Goal: Transaction & Acquisition: Obtain resource

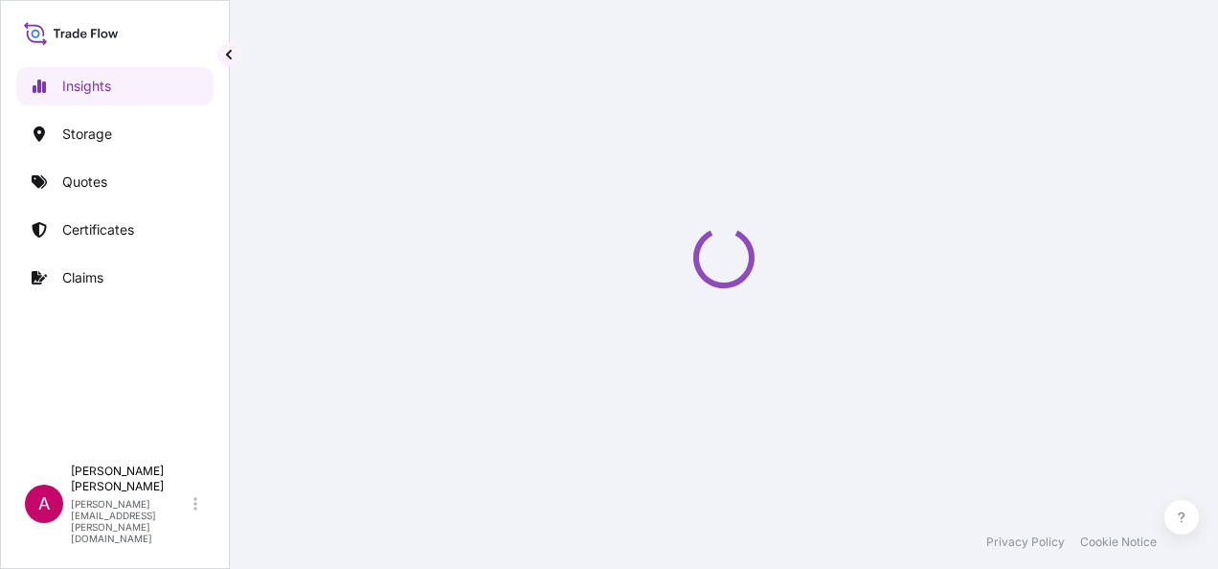
select select "2025"
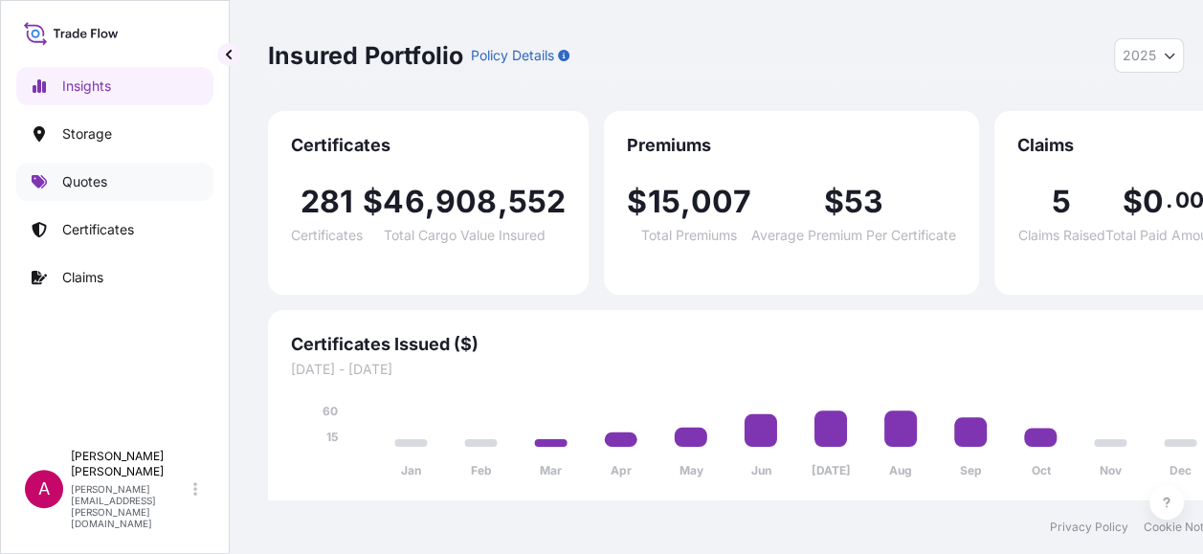
click at [101, 184] on p "Quotes" at bounding box center [84, 181] width 45 height 19
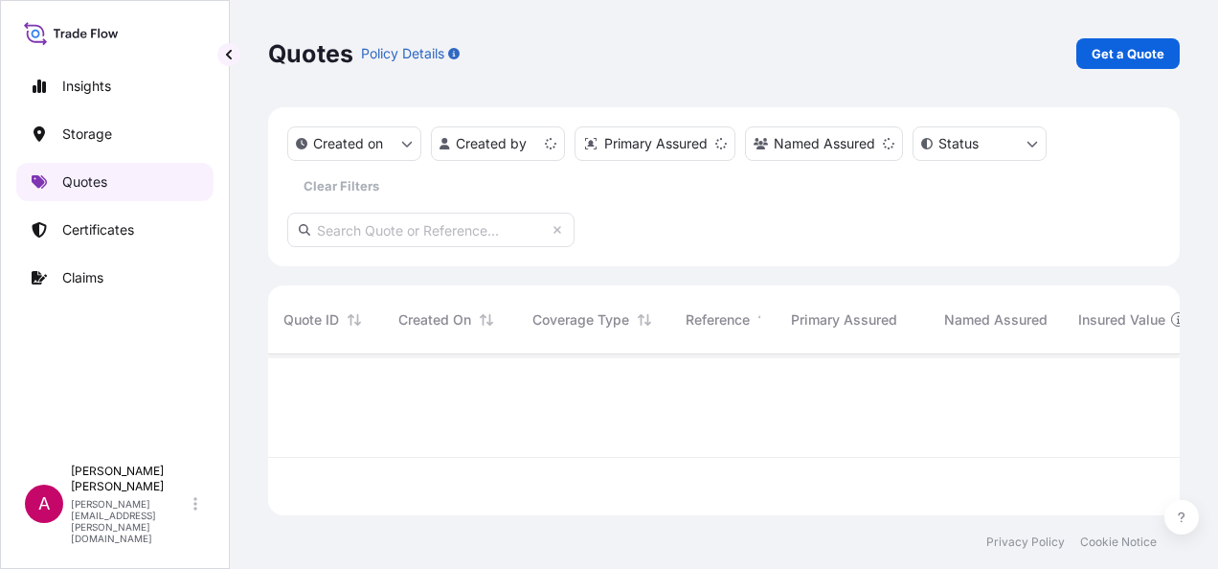
scroll to position [157, 896]
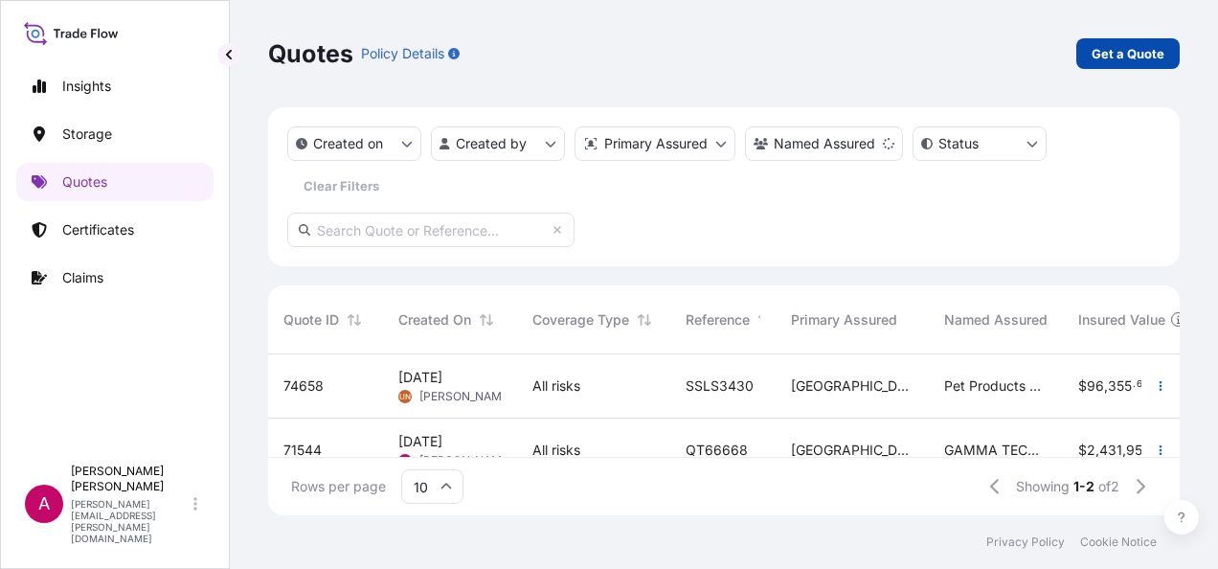
click at [1149, 50] on p "Get a Quote" at bounding box center [1127, 53] width 73 height 19
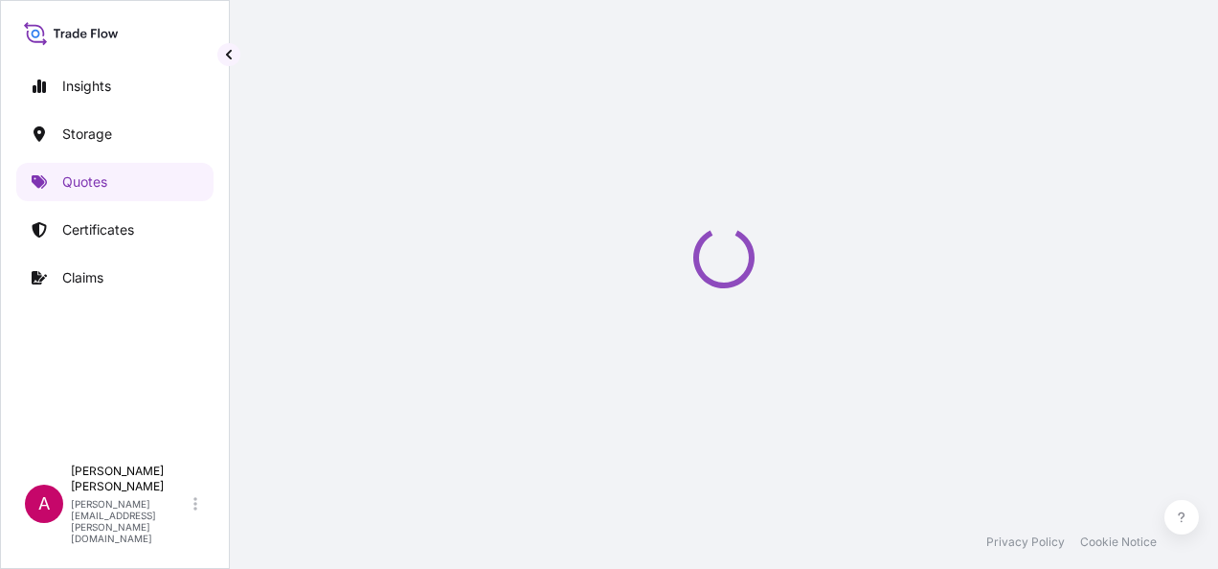
select select "Road / [GEOGRAPHIC_DATA]"
select select "Water"
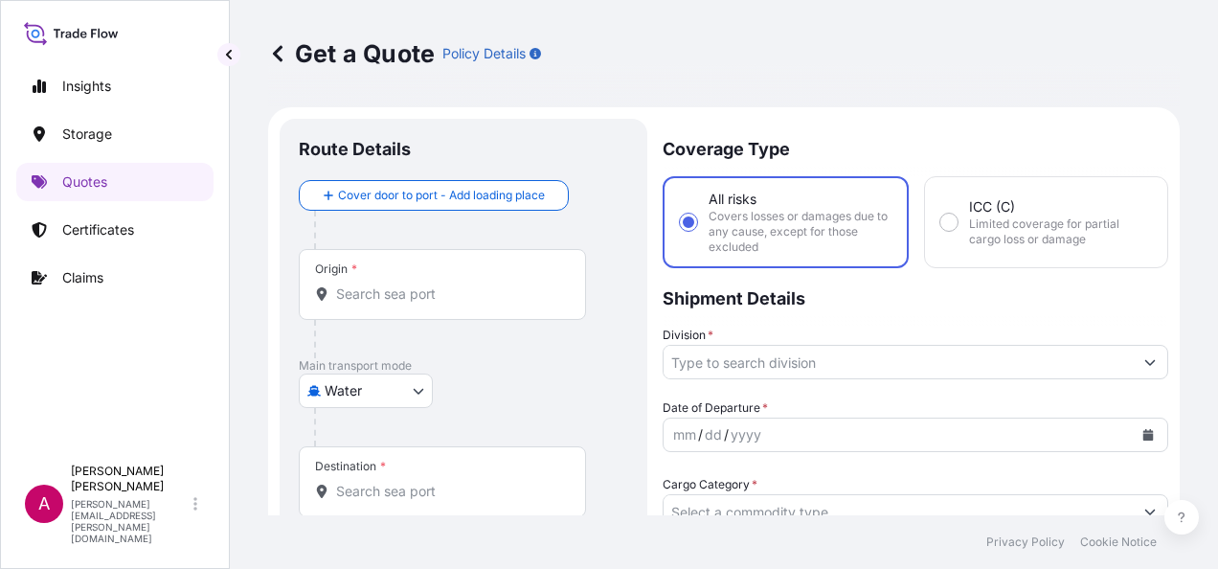
scroll to position [31, 0]
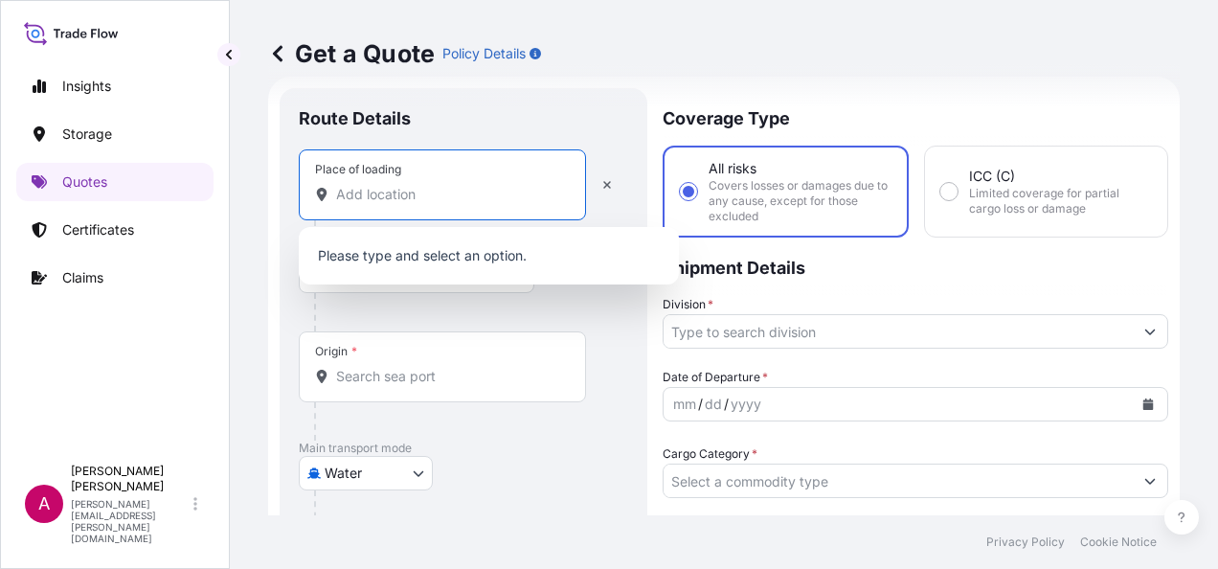
click at [363, 185] on input "Place of loading" at bounding box center [449, 194] width 226 height 19
type input "u"
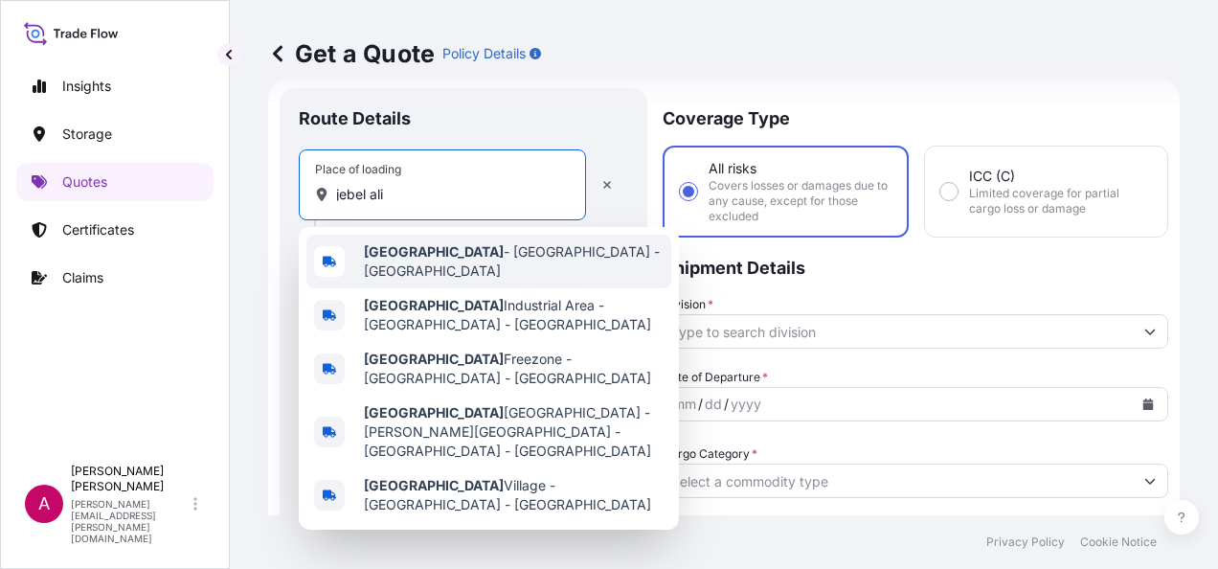
click at [394, 252] on b "[GEOGRAPHIC_DATA]" at bounding box center [434, 251] width 140 height 16
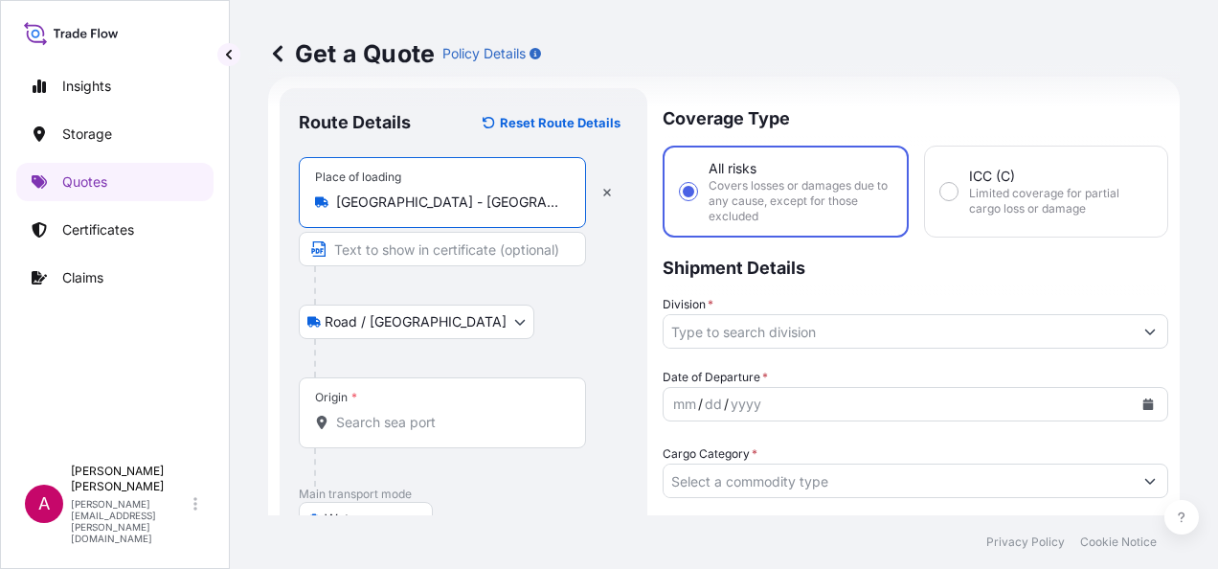
type input "[GEOGRAPHIC_DATA] - [GEOGRAPHIC_DATA] - [GEOGRAPHIC_DATA]"
click at [347, 410] on div "Origin *" at bounding box center [442, 412] width 287 height 71
click at [347, 413] on input "Origin *" at bounding box center [449, 422] width 226 height 19
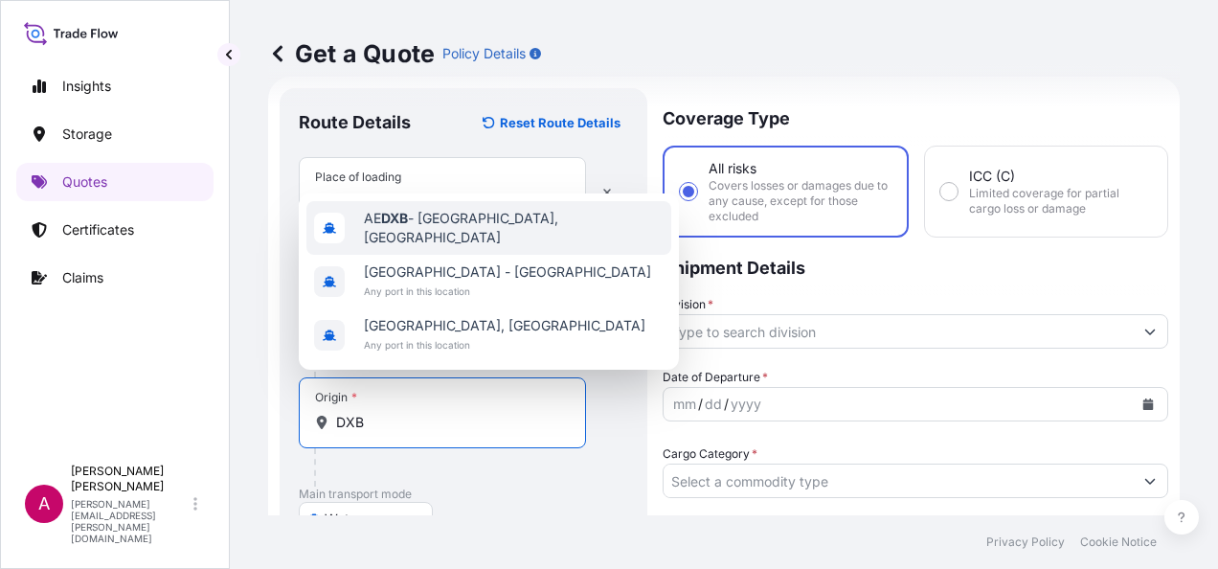
click at [428, 236] on span "AE DXB - [GEOGRAPHIC_DATA], [GEOGRAPHIC_DATA]" at bounding box center [514, 228] width 300 height 38
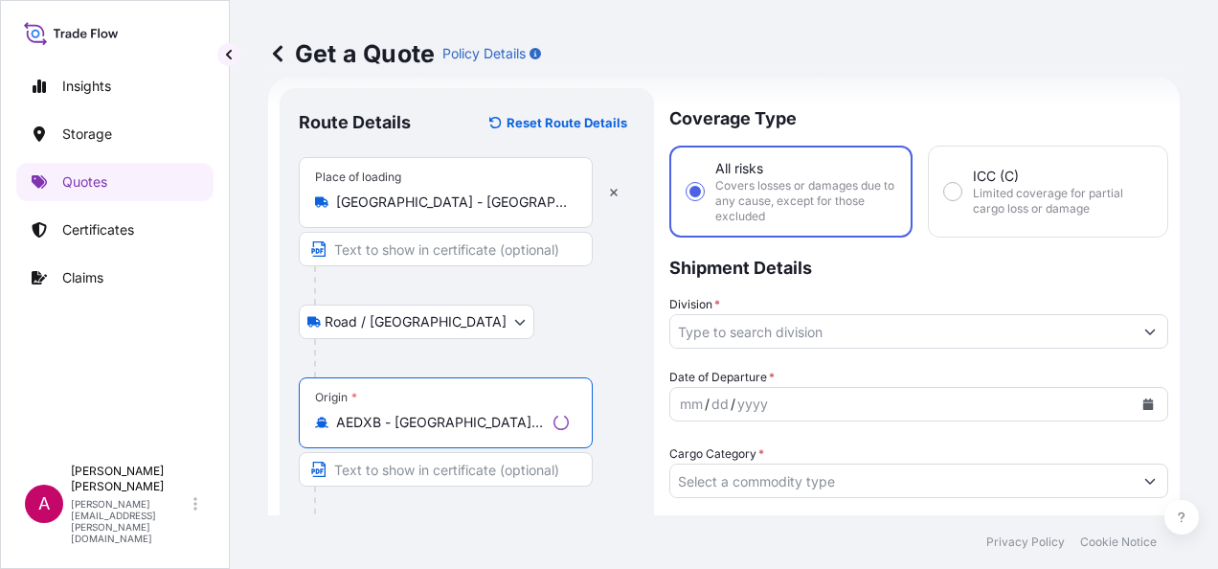
scroll to position [126, 0]
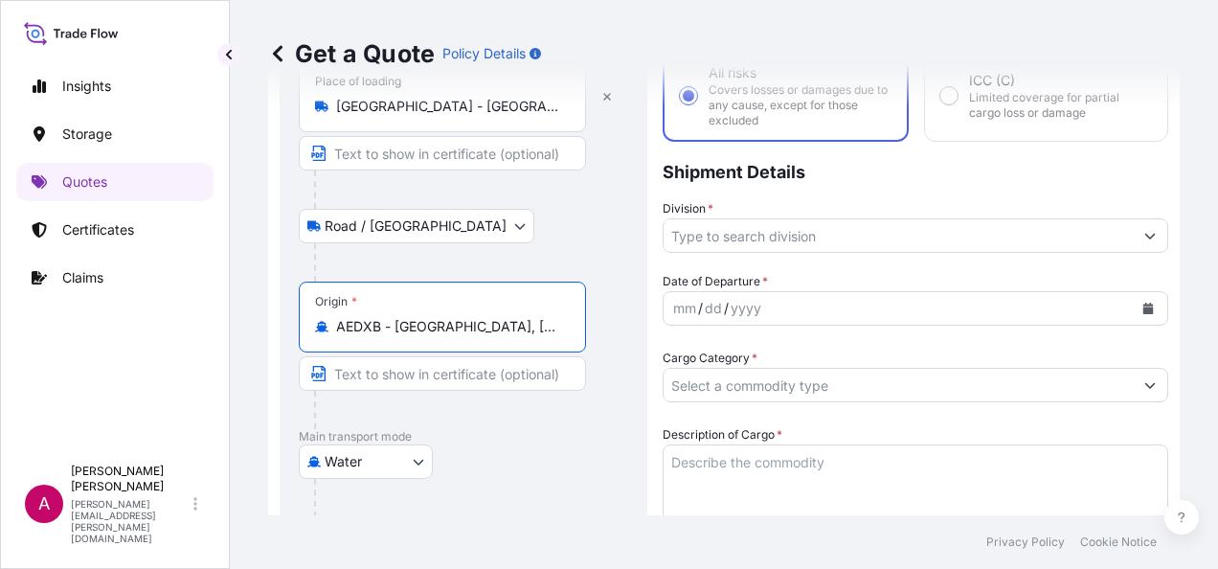
type input "AEDXB - [GEOGRAPHIC_DATA], [GEOGRAPHIC_DATA]"
click at [394, 376] on input "Text to appear on certificate" at bounding box center [442, 373] width 287 height 34
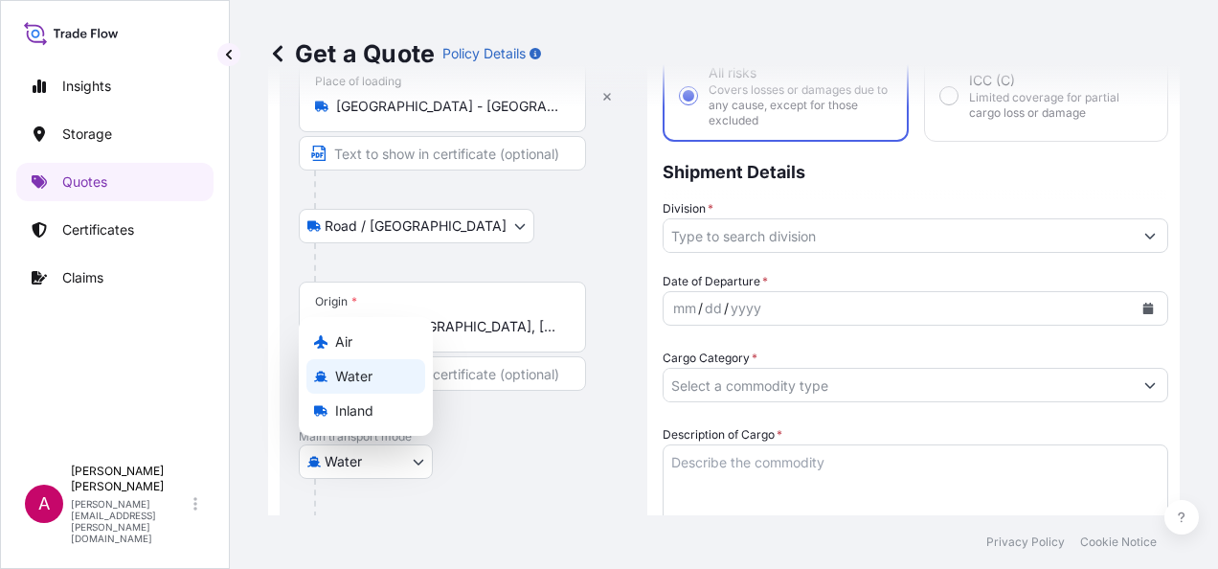
click at [356, 461] on body "3 options available. Insights Storage Quotes Certificates Claims A [PERSON_NAME…" at bounding box center [609, 284] width 1218 height 569
click at [350, 339] on span "Air" at bounding box center [343, 341] width 17 height 19
select select "Air"
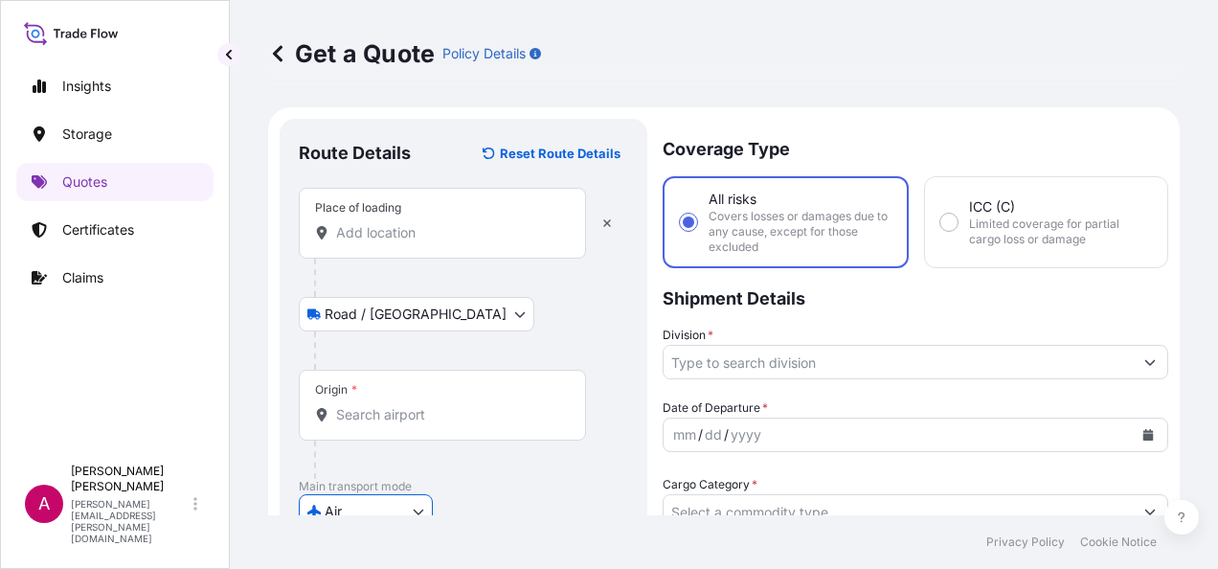
scroll to position [0, 0]
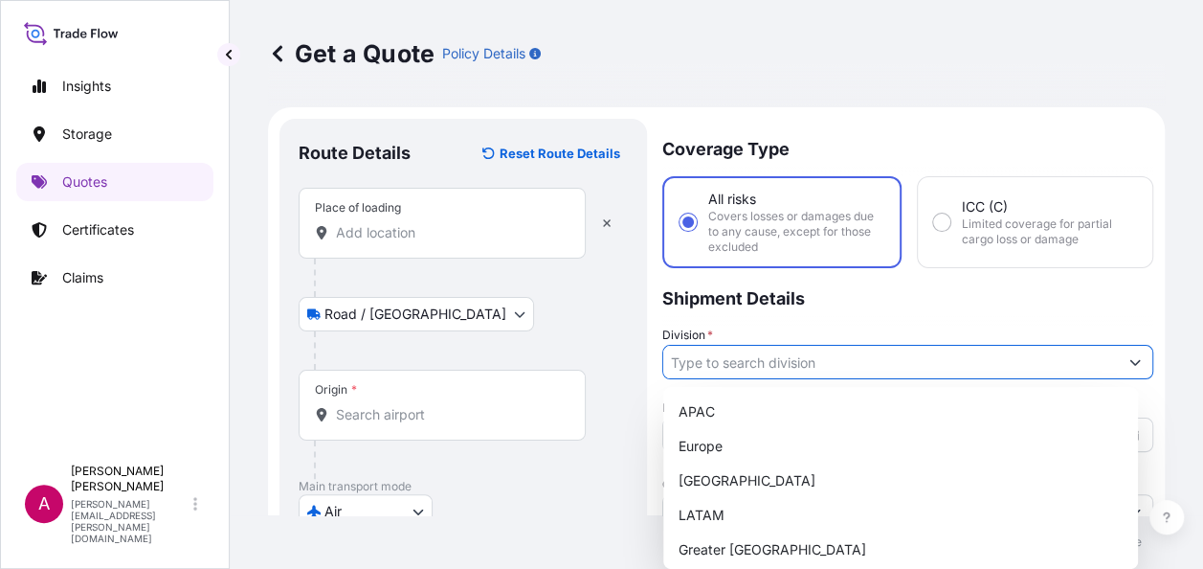
click at [735, 370] on input "Division *" at bounding box center [890, 362] width 455 height 34
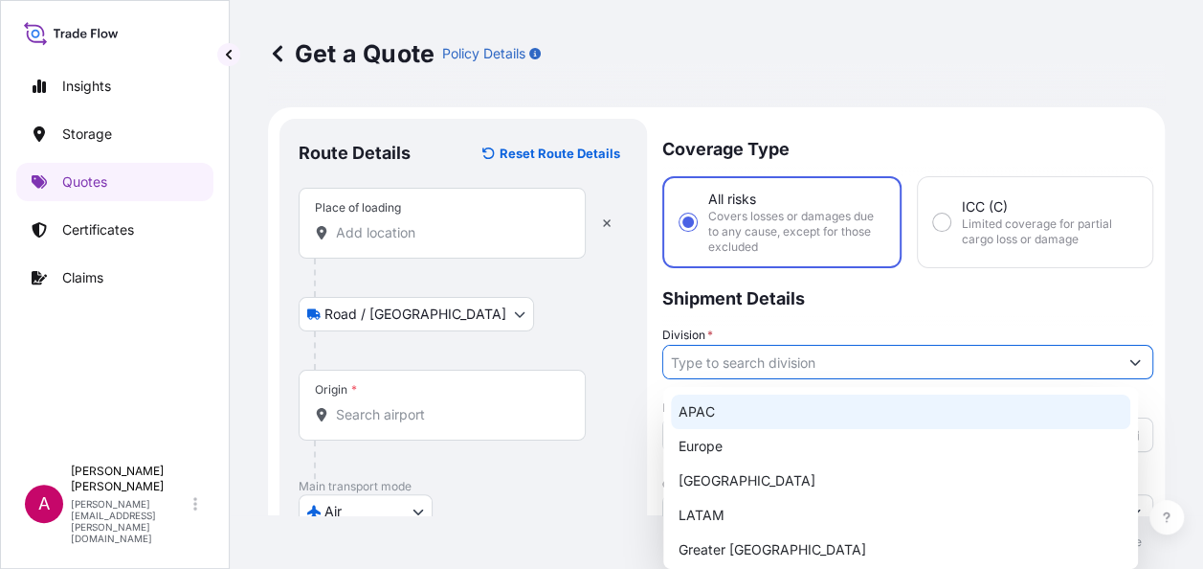
click at [717, 356] on input "Division *" at bounding box center [890, 362] width 455 height 34
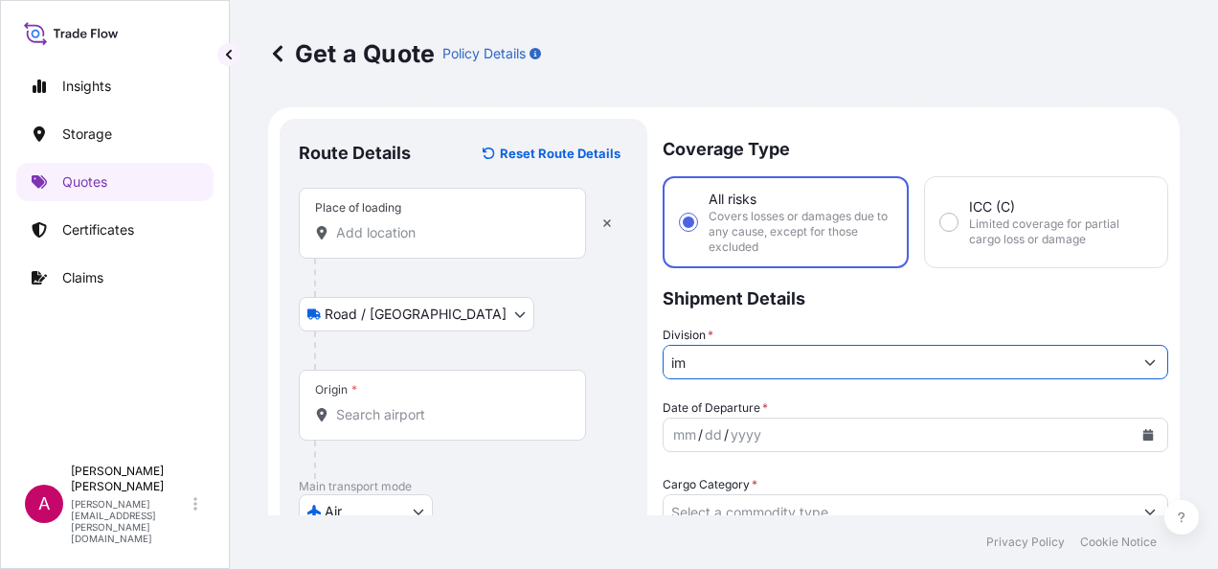
type input "i"
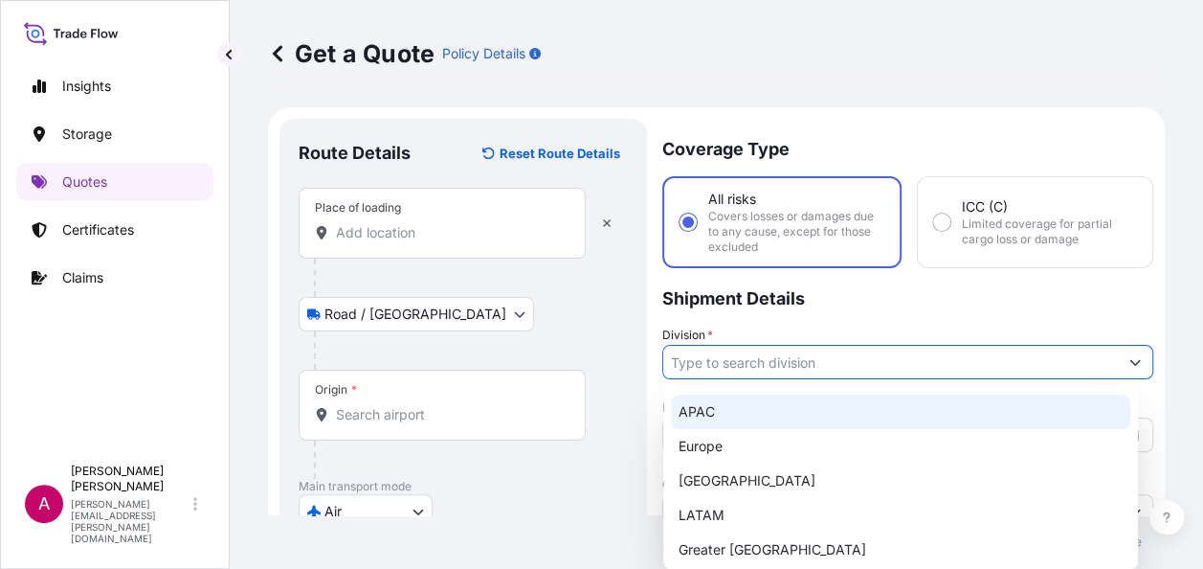
click at [837, 349] on input "Division *" at bounding box center [890, 362] width 455 height 34
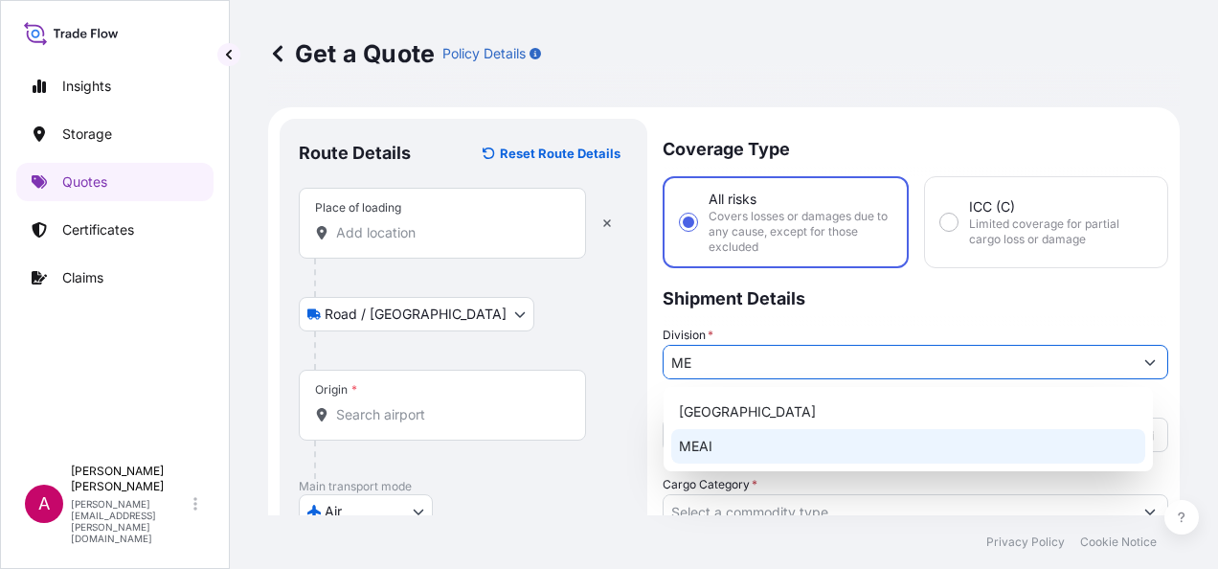
click at [708, 442] on div "MEAI" at bounding box center [908, 446] width 474 height 34
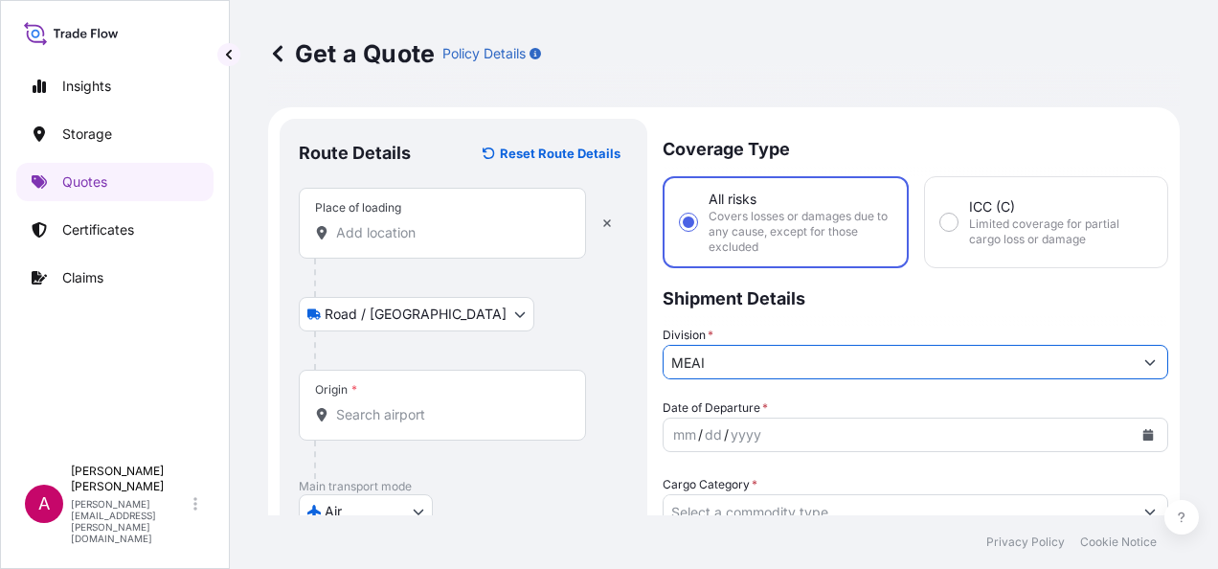
type input "MEAI"
click at [1142, 431] on icon "Calendar" at bounding box center [1147, 434] width 11 height 11
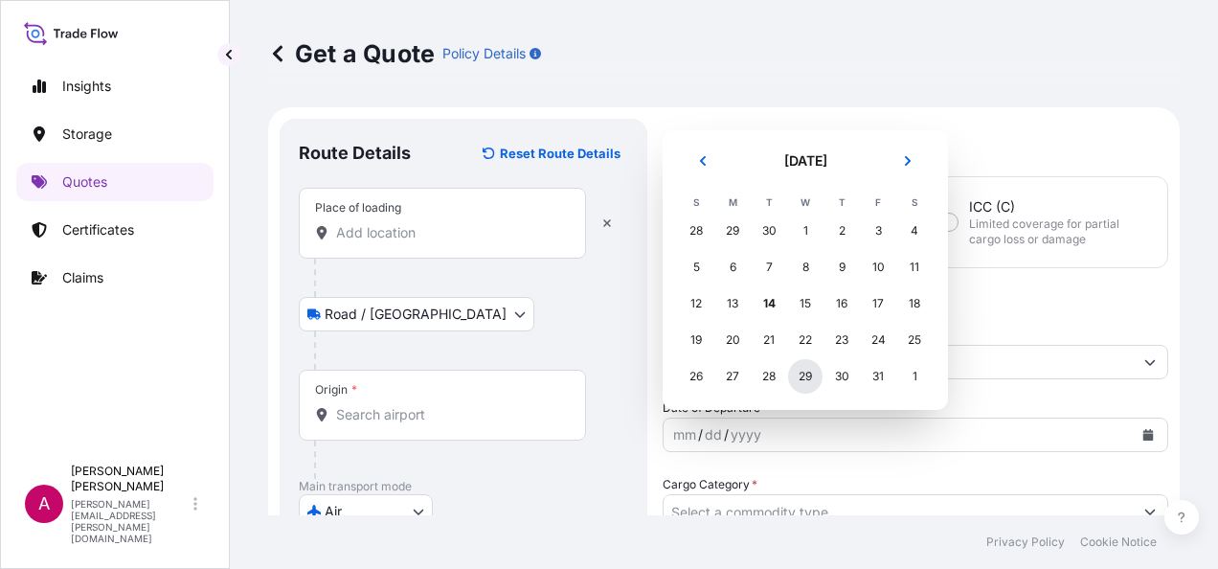
click at [808, 377] on div "29" at bounding box center [805, 376] width 34 height 34
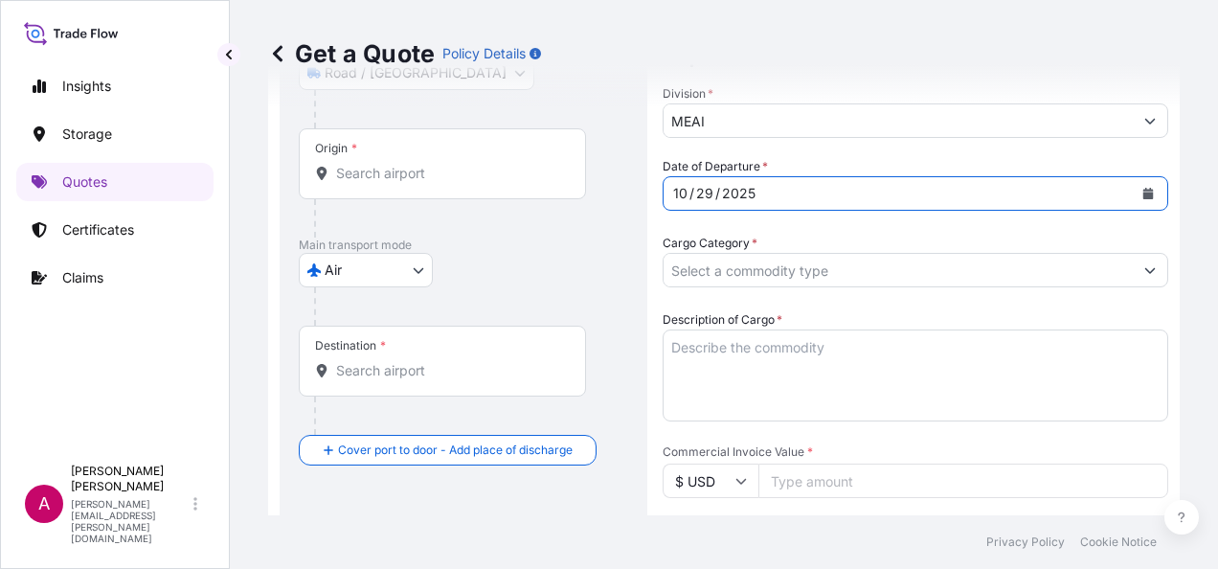
scroll to position [287, 0]
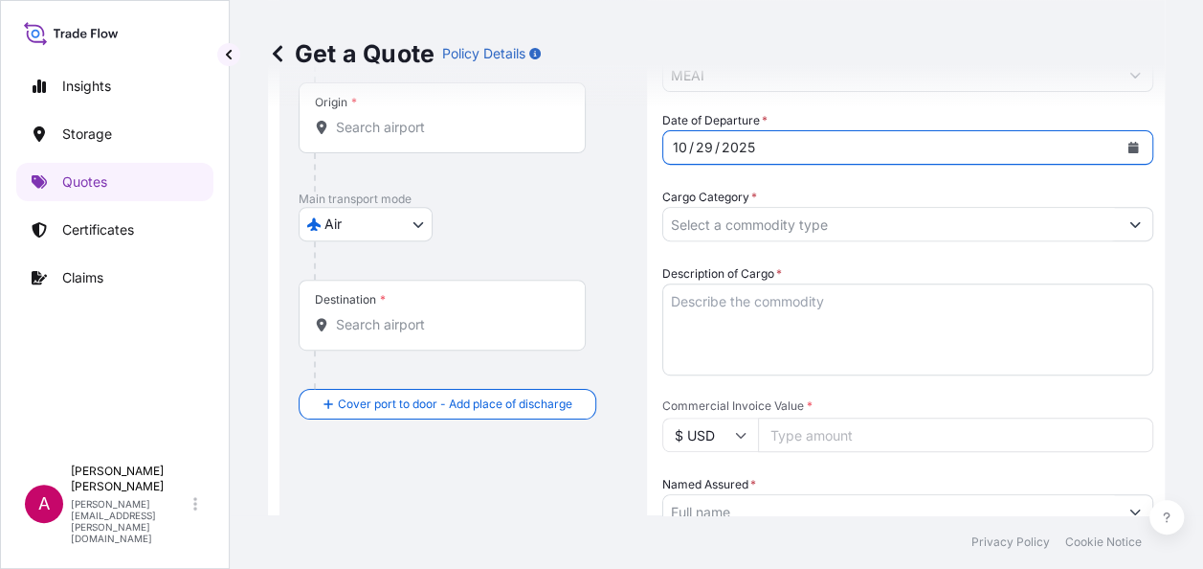
click at [754, 228] on input "Cargo Category *" at bounding box center [890, 224] width 455 height 34
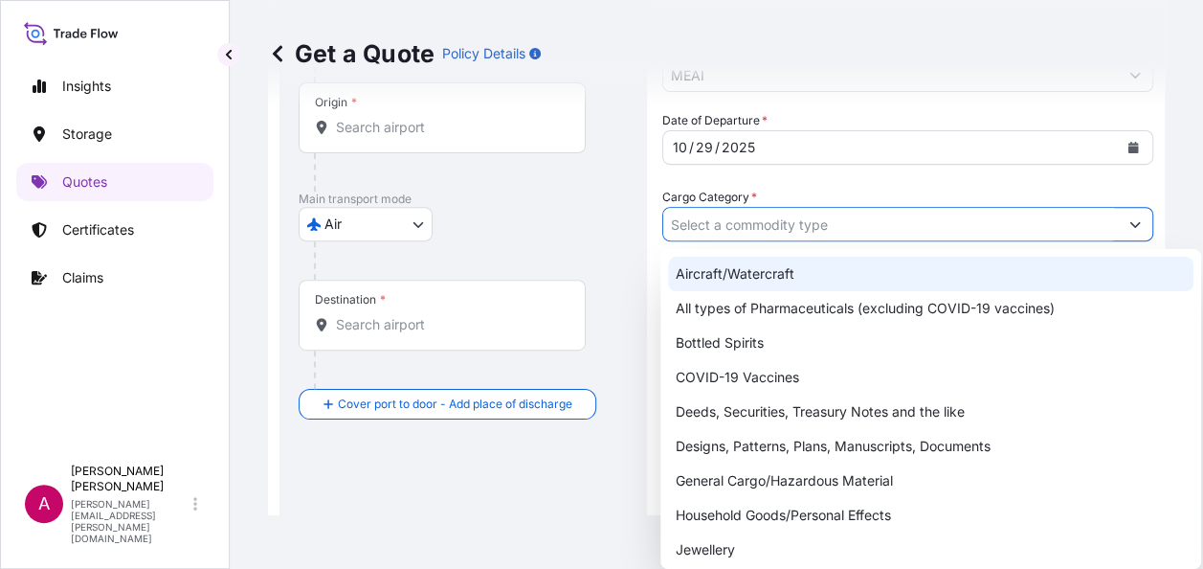
click at [712, 226] on input "Cargo Category *" at bounding box center [890, 224] width 455 height 34
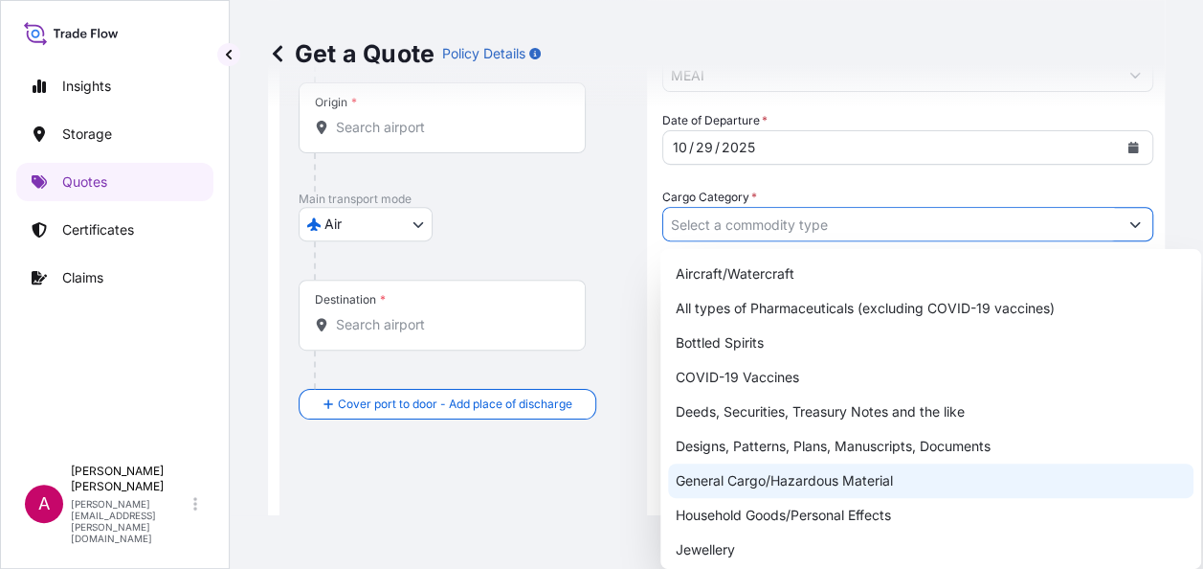
click at [770, 483] on div "General Cargo/Hazardous Material" at bounding box center [931, 480] width 526 height 34
type input "General Cargo/Hazardous Material"
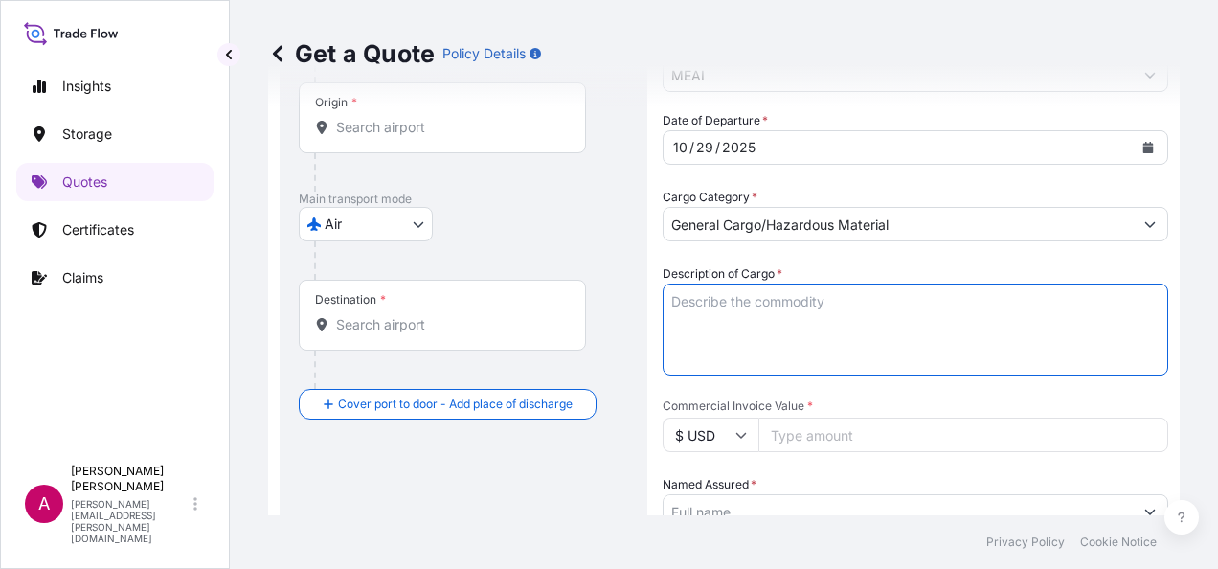
click at [704, 326] on textarea "Description of Cargo *" at bounding box center [916, 329] width 506 height 92
paste textarea "QT67435"
drag, startPoint x: 770, startPoint y: 322, endPoint x: 668, endPoint y: 303, distance: 103.3
click at [668, 303] on textarea "QT67435" at bounding box center [916, 329] width 506 height 92
paste textarea "Networking products (General Cargo)"
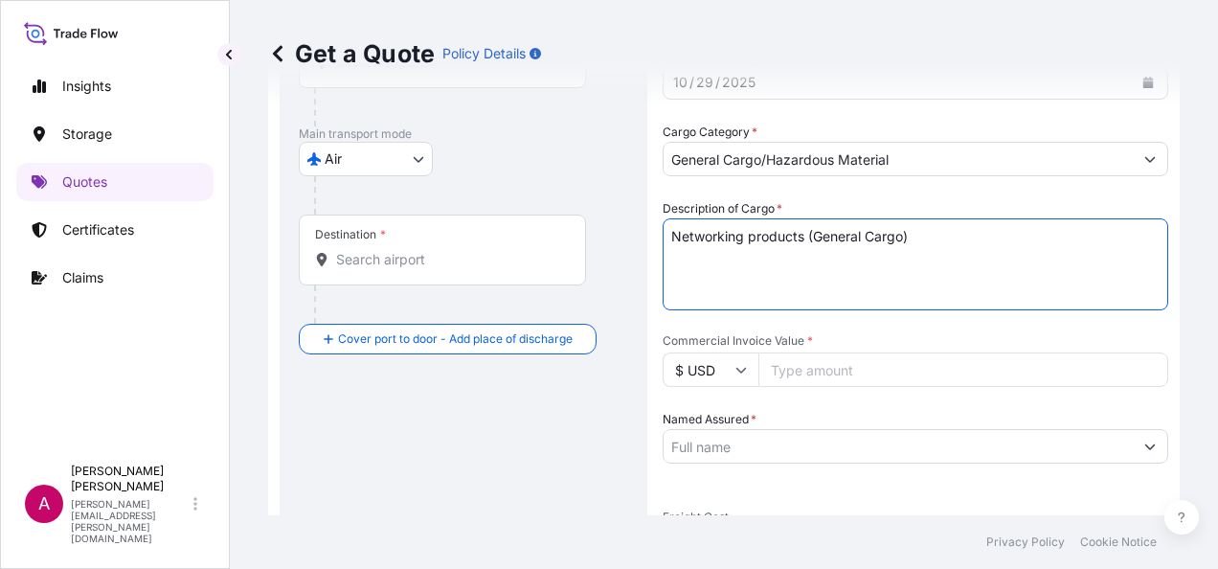
scroll to position [383, 0]
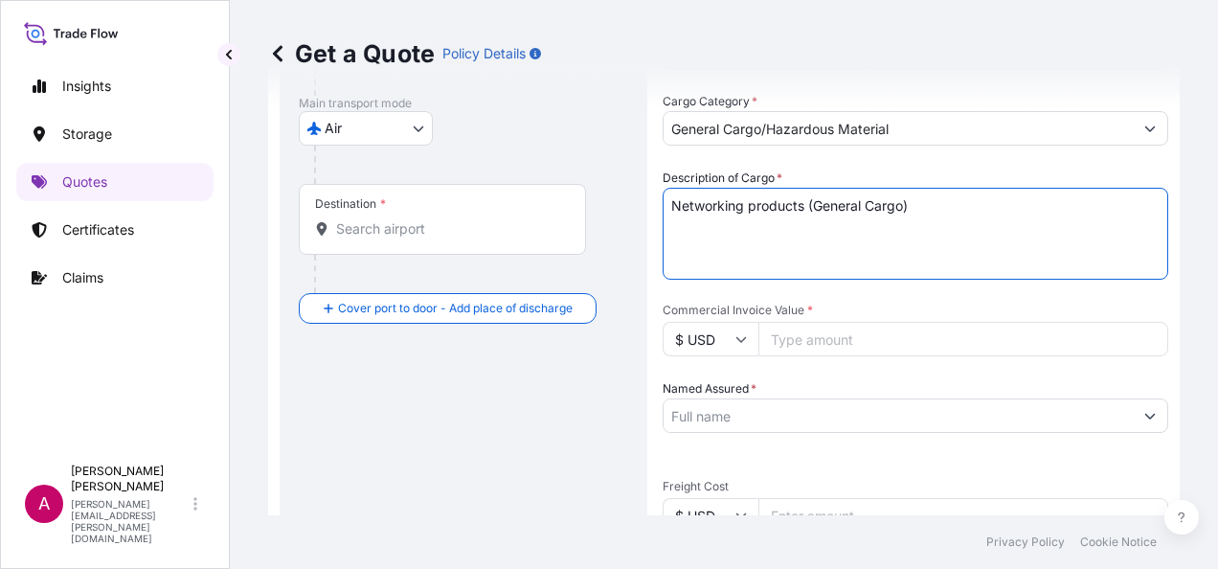
type textarea "Networking products (General Cargo)"
click at [800, 341] on input "Commercial Invoice Value *" at bounding box center [963, 339] width 410 height 34
type input "50000"
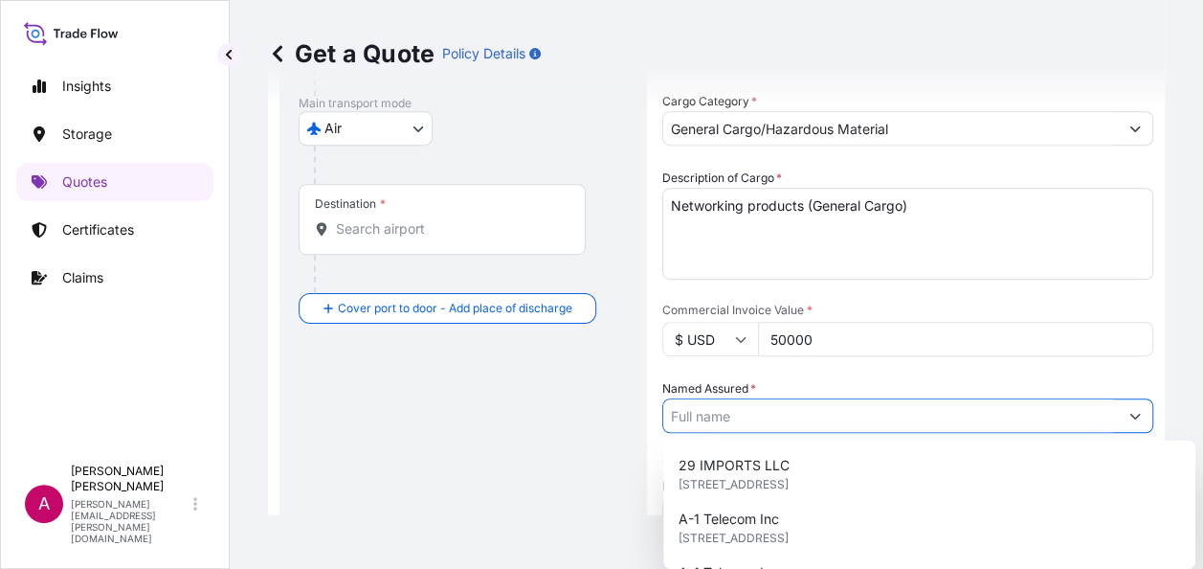
click at [734, 421] on input "Named Assured *" at bounding box center [890, 415] width 455 height 34
click at [737, 410] on input "Named Assured *" at bounding box center [890, 415] width 455 height 34
paste input "TPLINK MEA FZE"
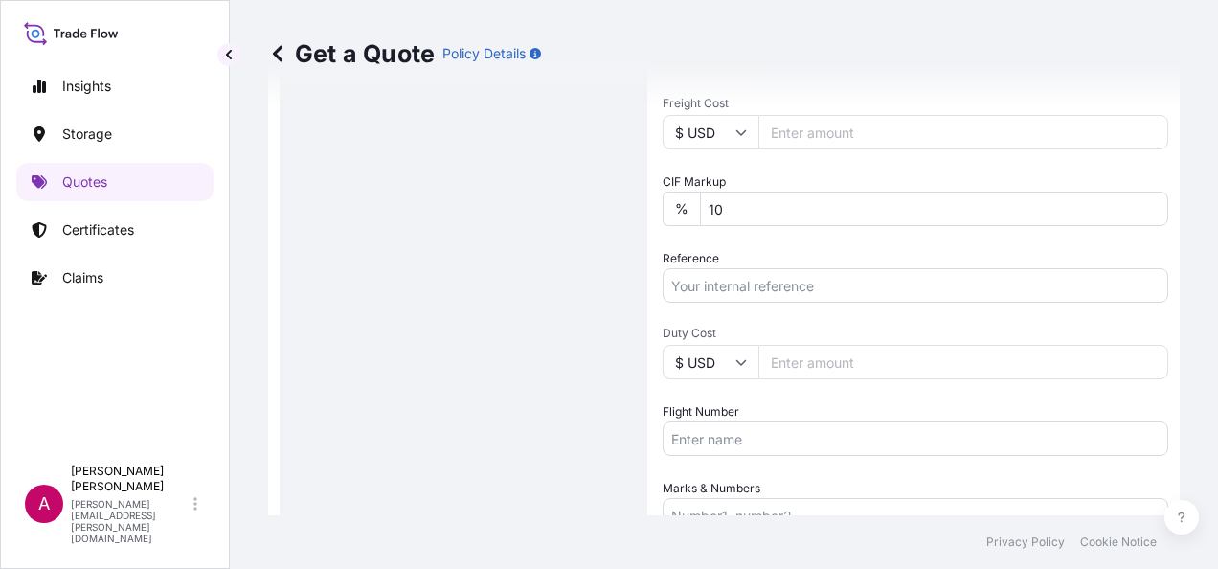
scroll to position [670, 0]
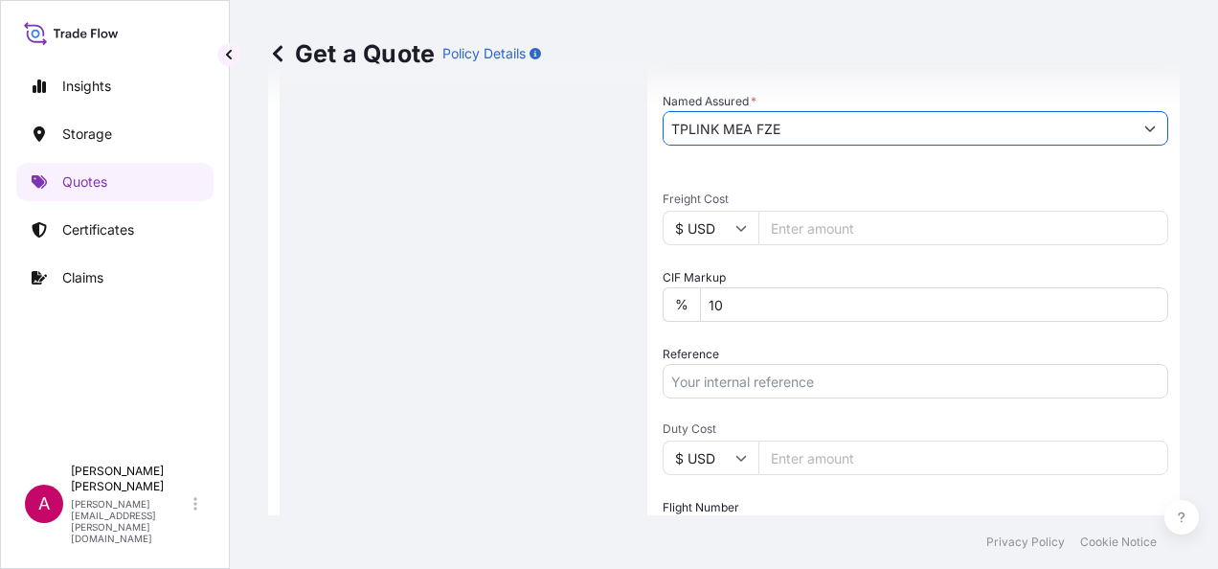
type input "TPLINK MEA FZE"
click at [732, 377] on input "Reference" at bounding box center [916, 381] width 506 height 34
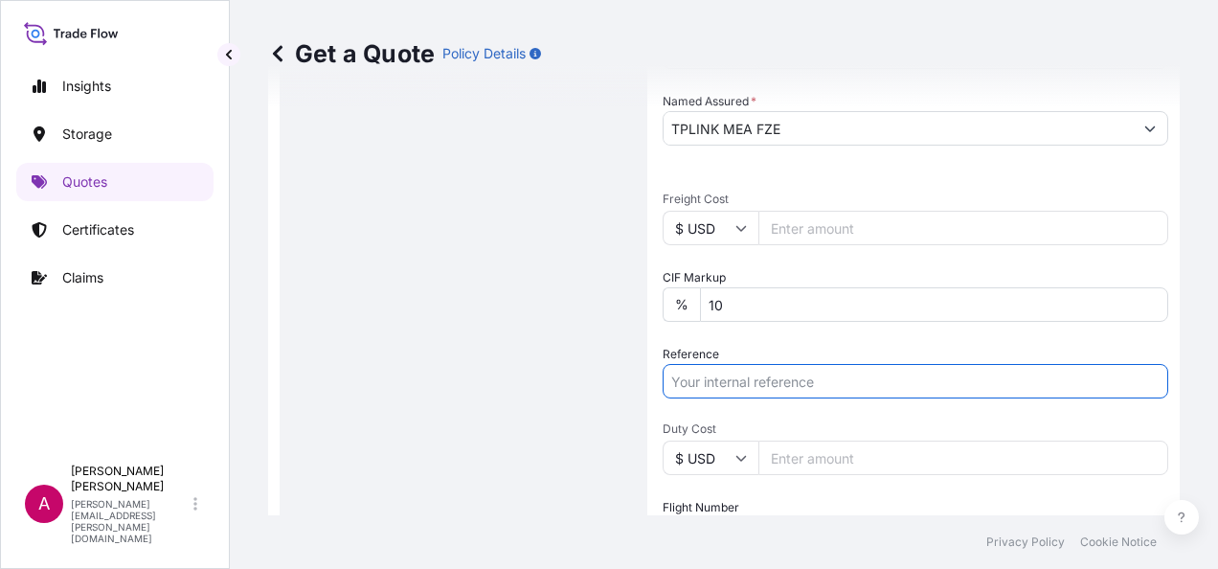
click at [703, 382] on input "Reference" at bounding box center [916, 381] width 506 height 34
paste input "QT67435"
click at [703, 382] on input "QT67435" at bounding box center [916, 381] width 506 height 34
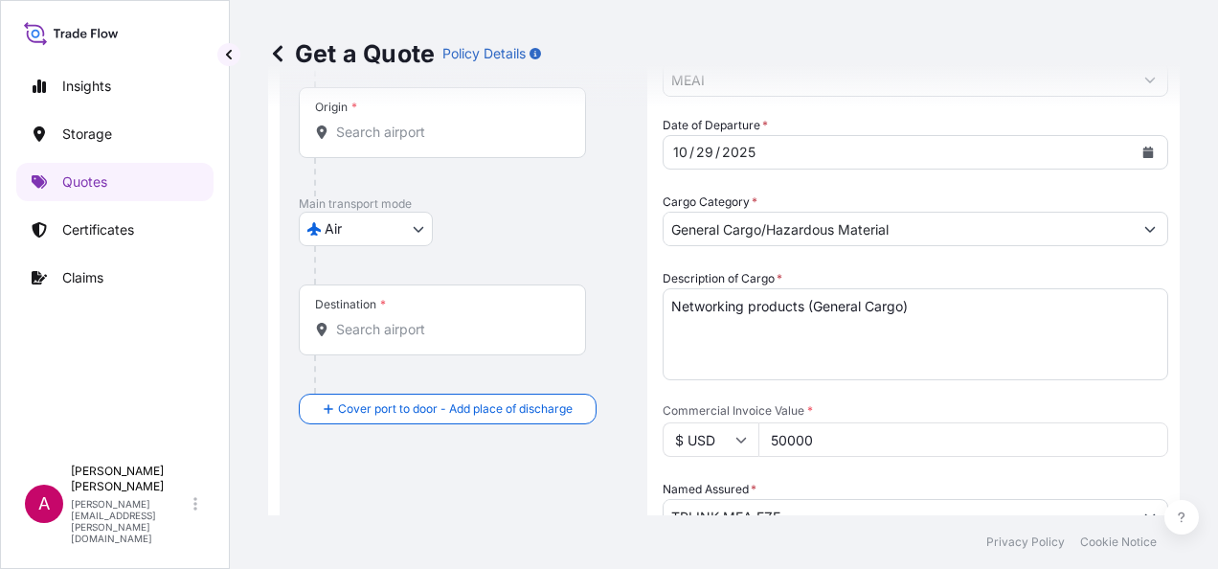
scroll to position [383, 0]
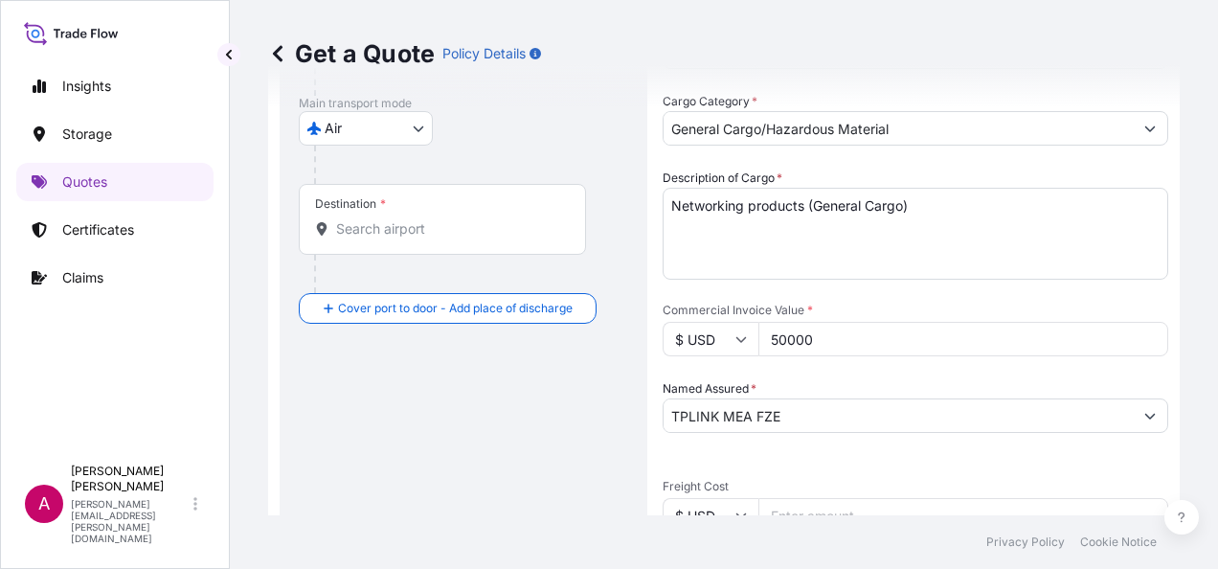
type input "QT67435"
click at [362, 214] on div "Destination *" at bounding box center [442, 219] width 287 height 71
click at [362, 219] on input "Destination *" at bounding box center [449, 228] width 226 height 19
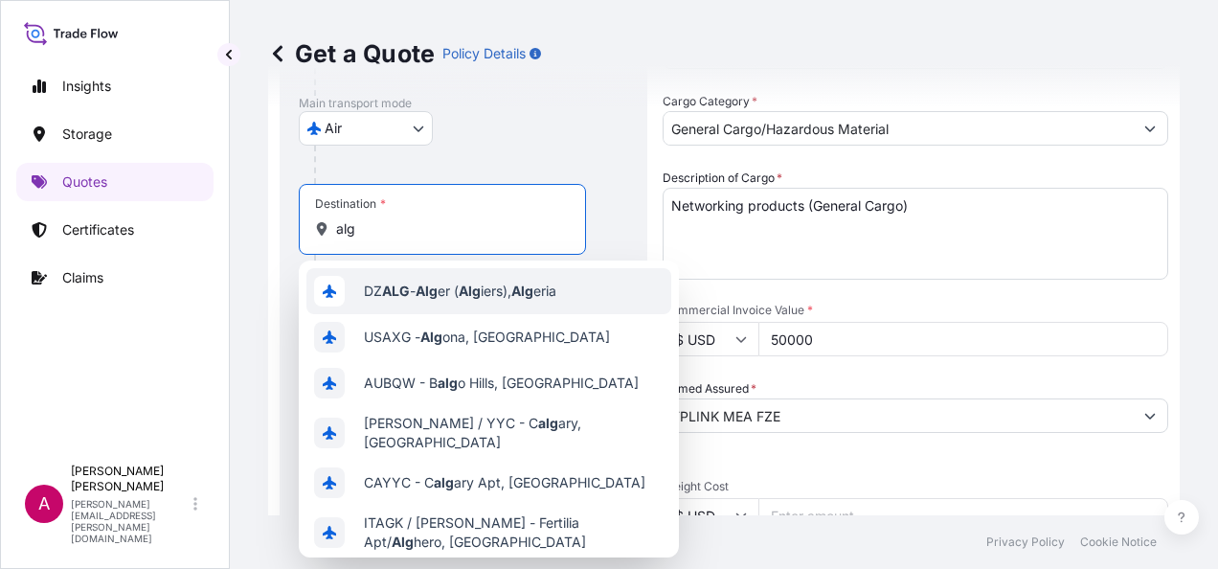
click at [448, 285] on span "DZ ALG - Alg er ( Alg iers), Alg eria" at bounding box center [460, 290] width 192 height 19
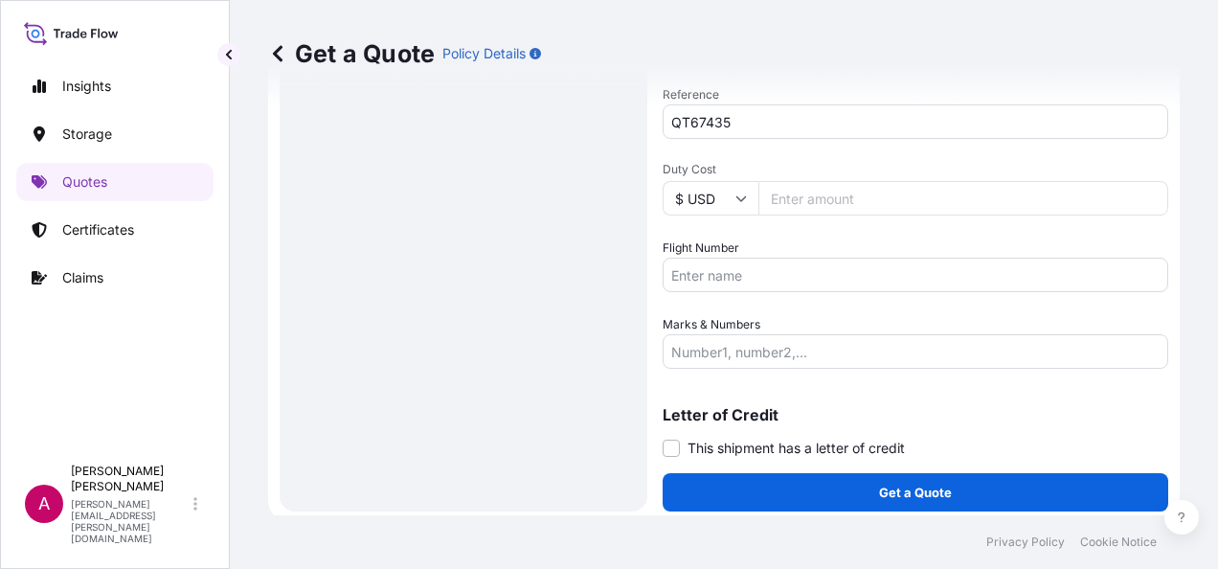
scroll to position [936, 0]
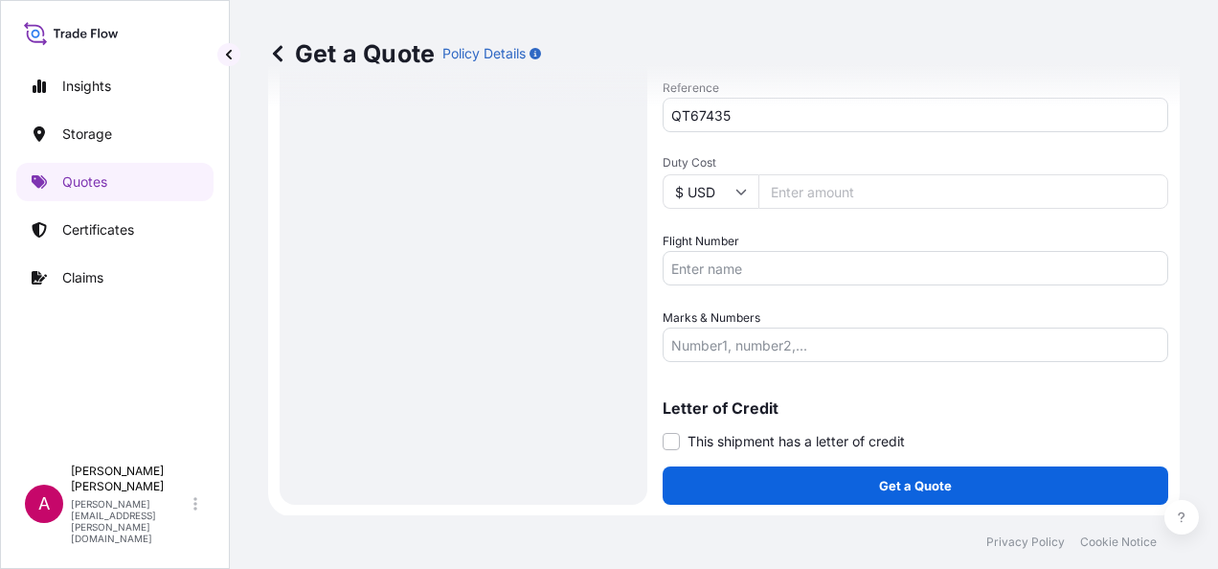
type input "DZALG - [GEOGRAPHIC_DATA] ([GEOGRAPHIC_DATA]), [GEOGRAPHIC_DATA]"
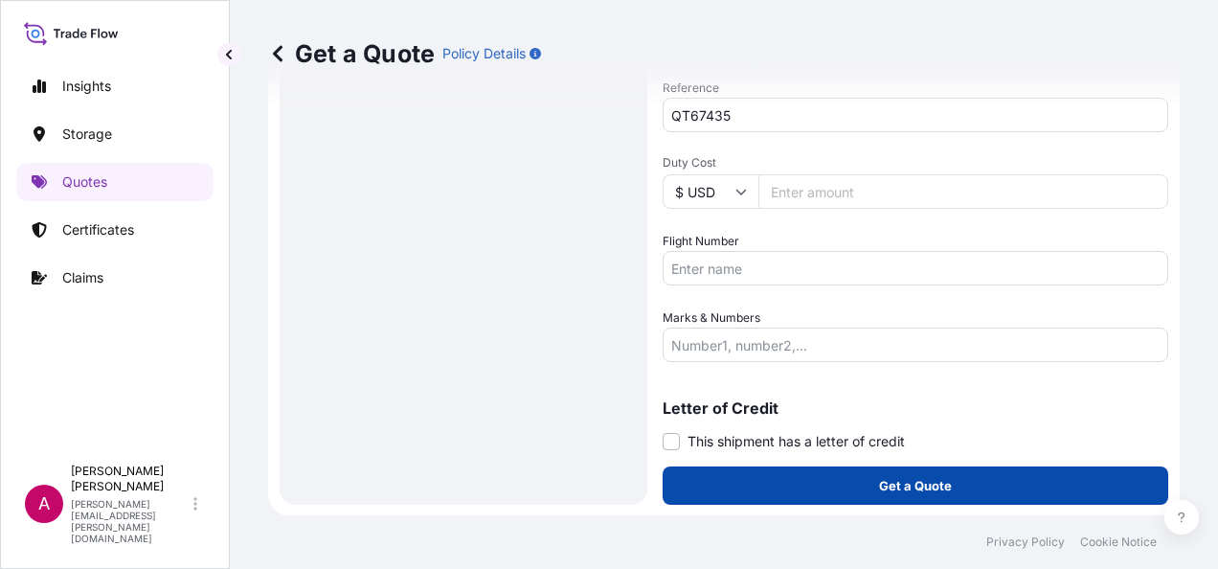
click at [879, 486] on p "Get a Quote" at bounding box center [915, 485] width 73 height 19
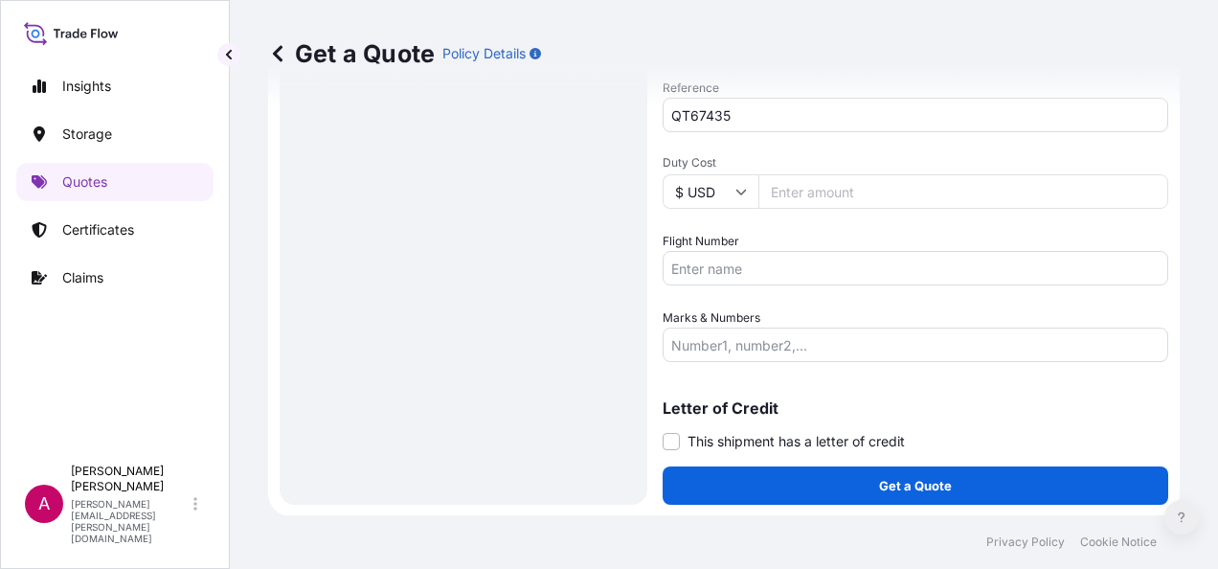
click at [1187, 509] on button at bounding box center [1181, 517] width 34 height 34
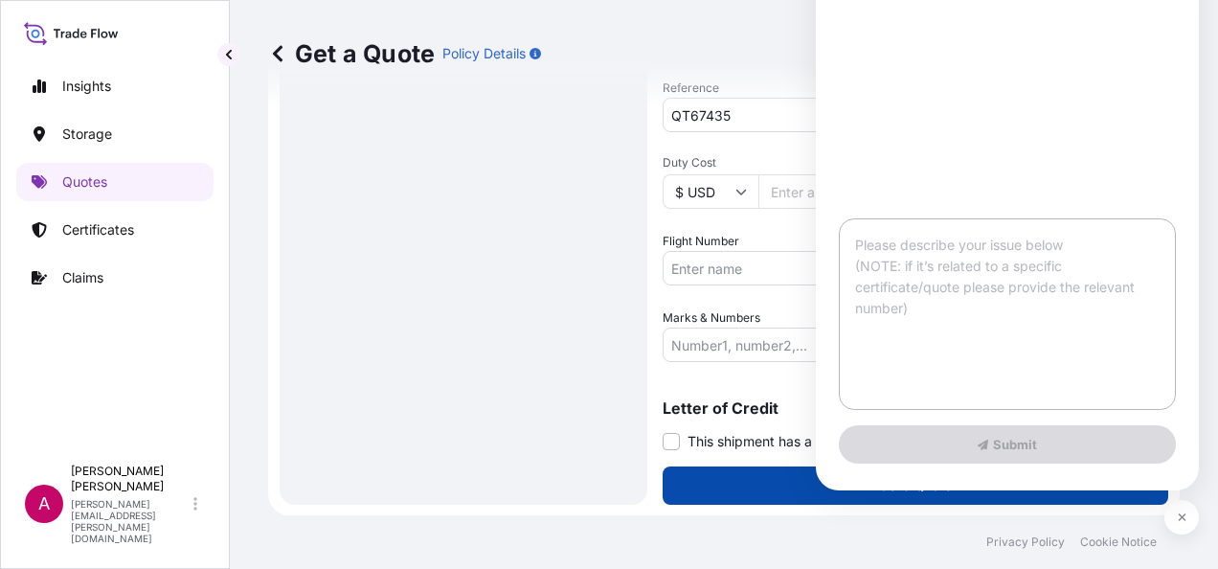
click at [798, 490] on button "Get a Quote" at bounding box center [916, 485] width 506 height 38
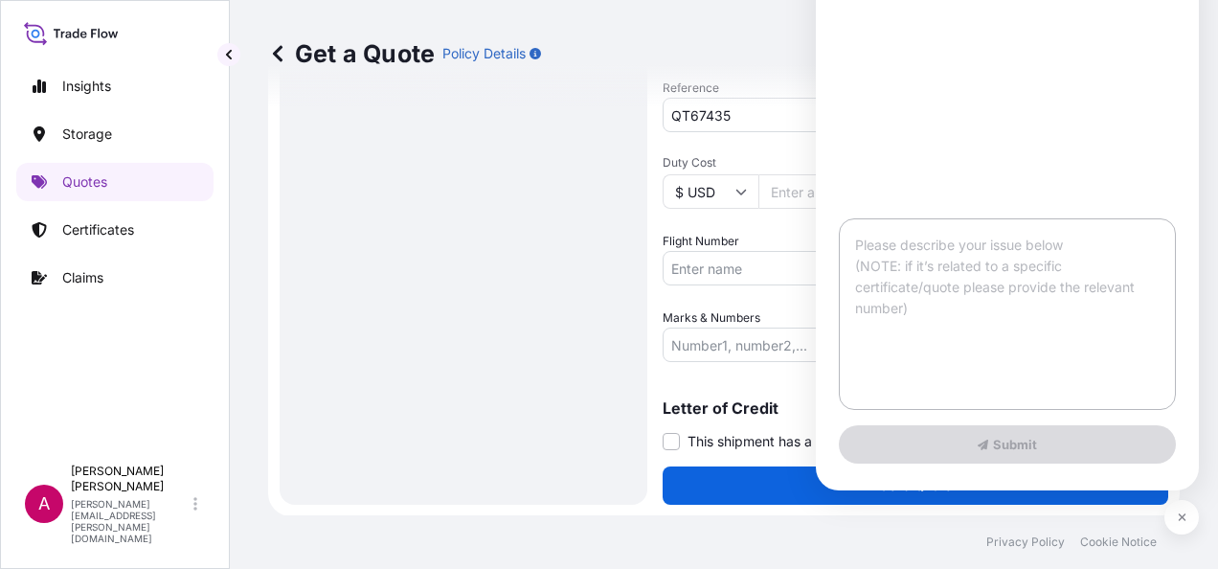
click at [1101, 147] on div "Submit" at bounding box center [1007, 245] width 383 height 490
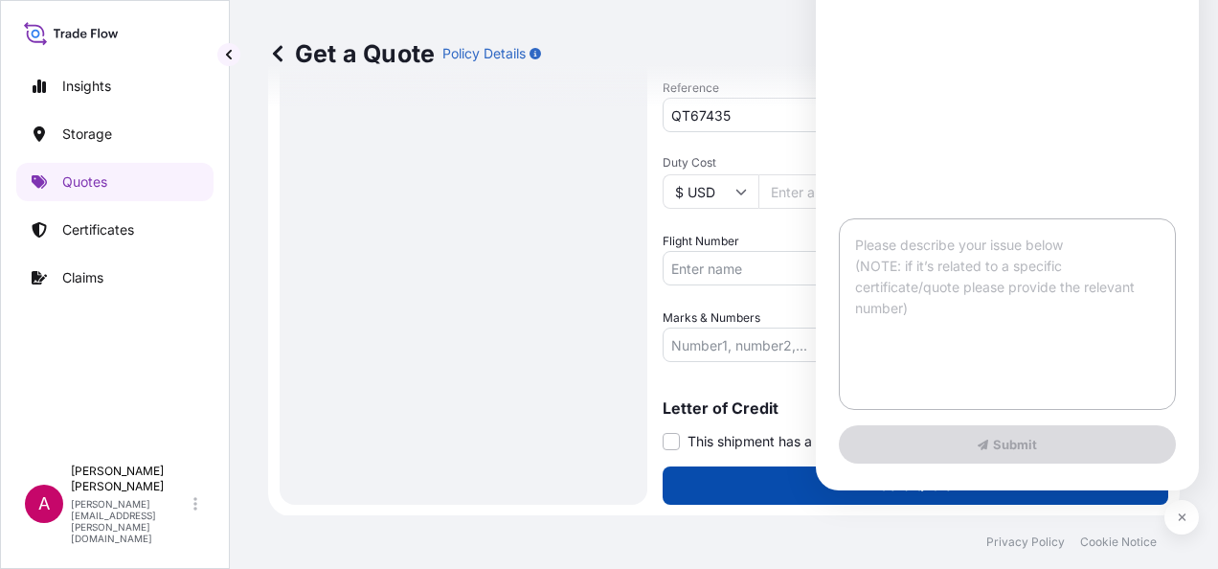
click at [710, 495] on button "Get a Quote" at bounding box center [916, 485] width 506 height 38
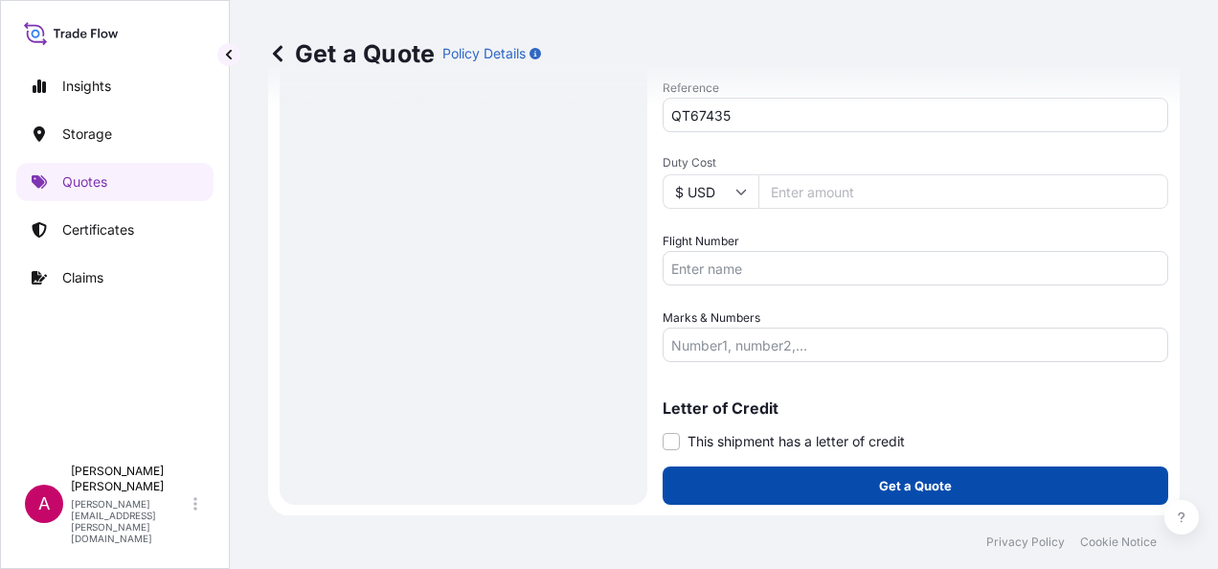
click at [900, 479] on p "Get a Quote" at bounding box center [915, 485] width 73 height 19
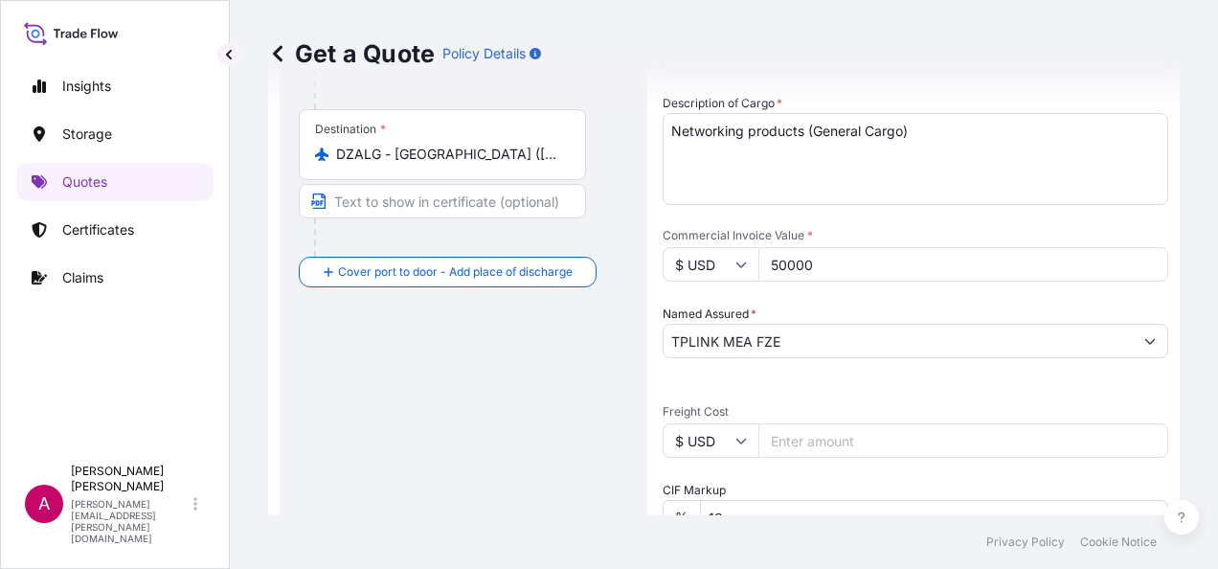
scroll to position [0, 0]
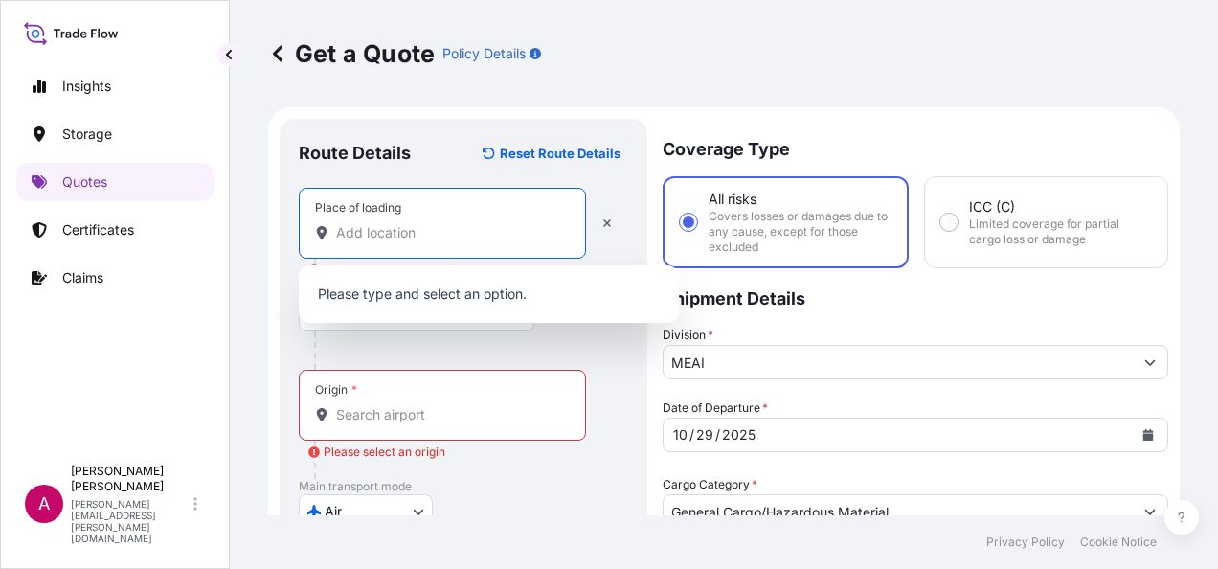
click at [352, 228] on input "Place of loading Please select a place of loading" at bounding box center [449, 232] width 226 height 19
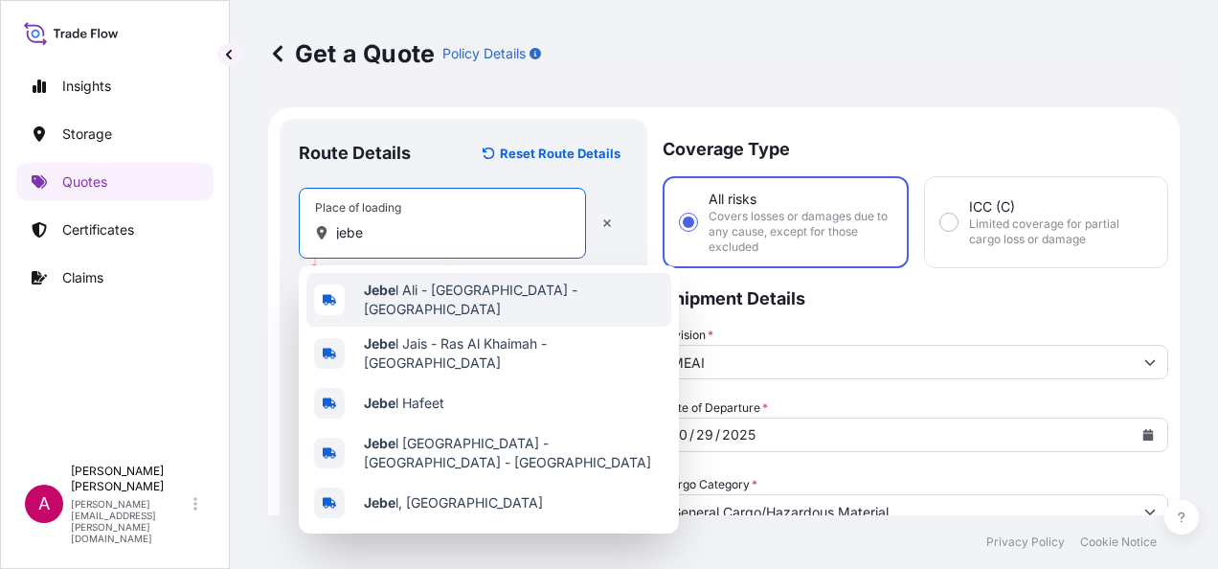
click at [401, 291] on span "Jebe l Ali - [GEOGRAPHIC_DATA] - [GEOGRAPHIC_DATA]" at bounding box center [514, 300] width 300 height 38
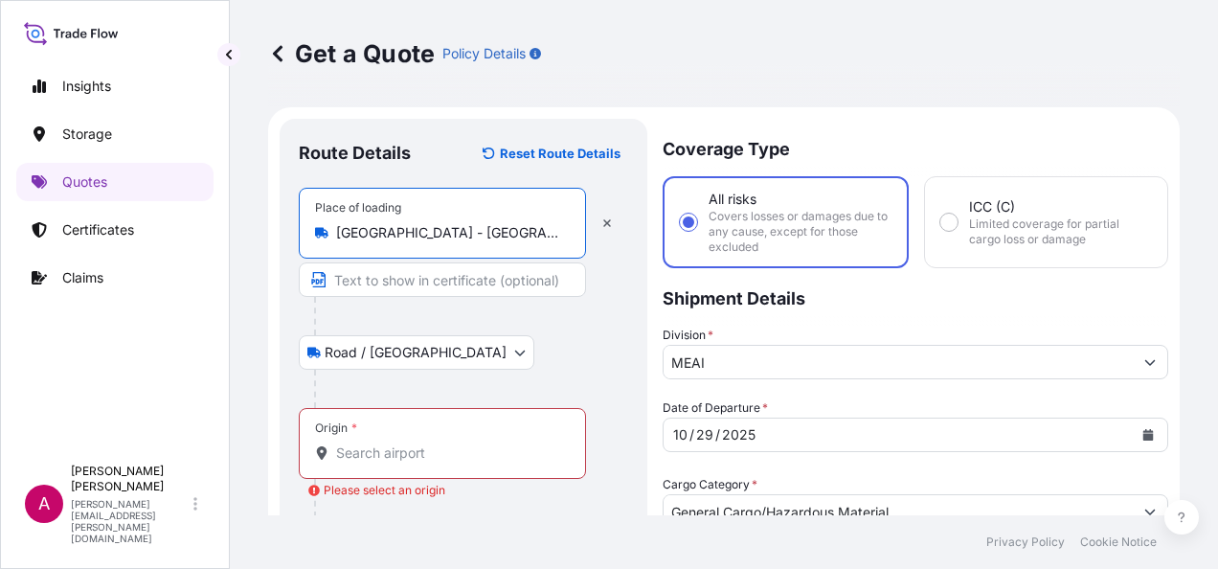
type input "[GEOGRAPHIC_DATA] - [GEOGRAPHIC_DATA] - [GEOGRAPHIC_DATA]"
click at [352, 448] on input "Origin * Please select an origin" at bounding box center [449, 452] width 226 height 19
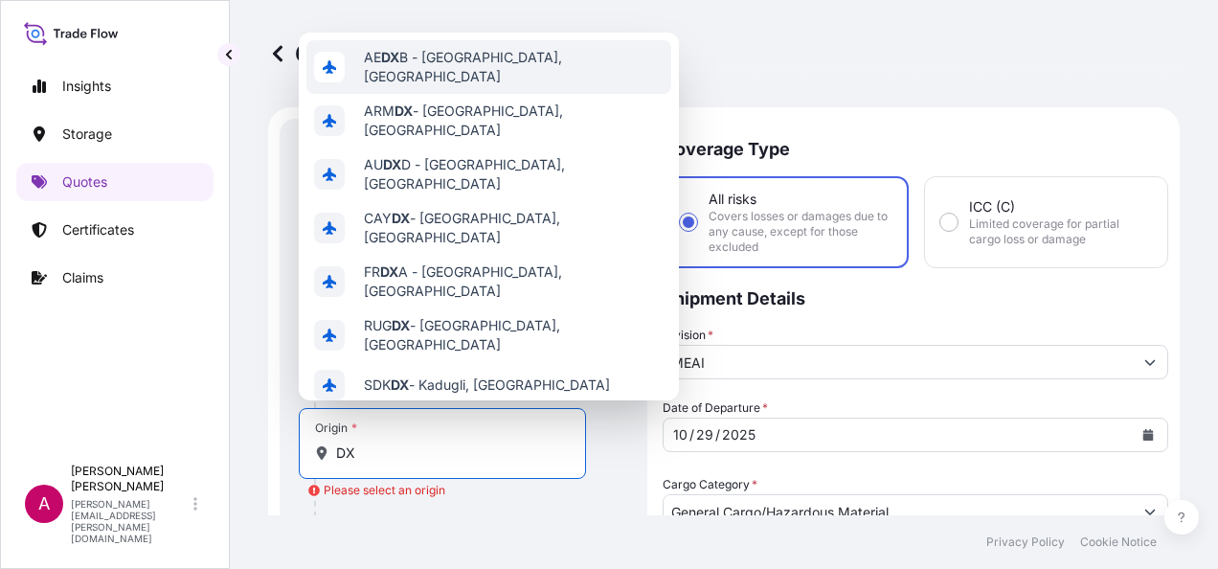
click at [521, 64] on span "AE DX B - [GEOGRAPHIC_DATA], [GEOGRAPHIC_DATA]" at bounding box center [514, 67] width 300 height 38
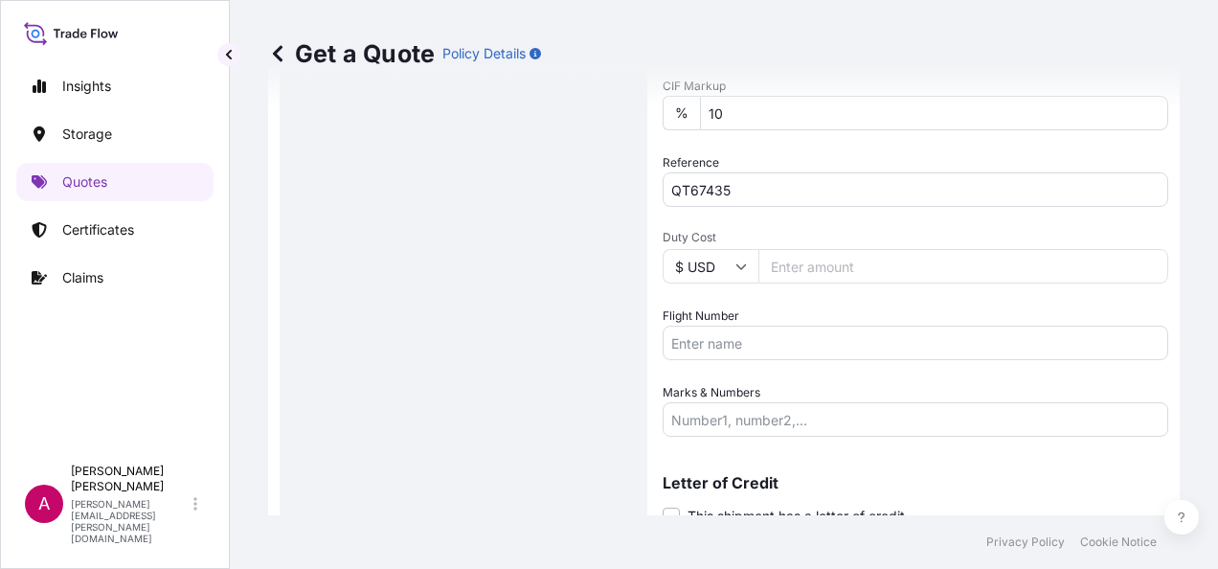
scroll to position [936, 0]
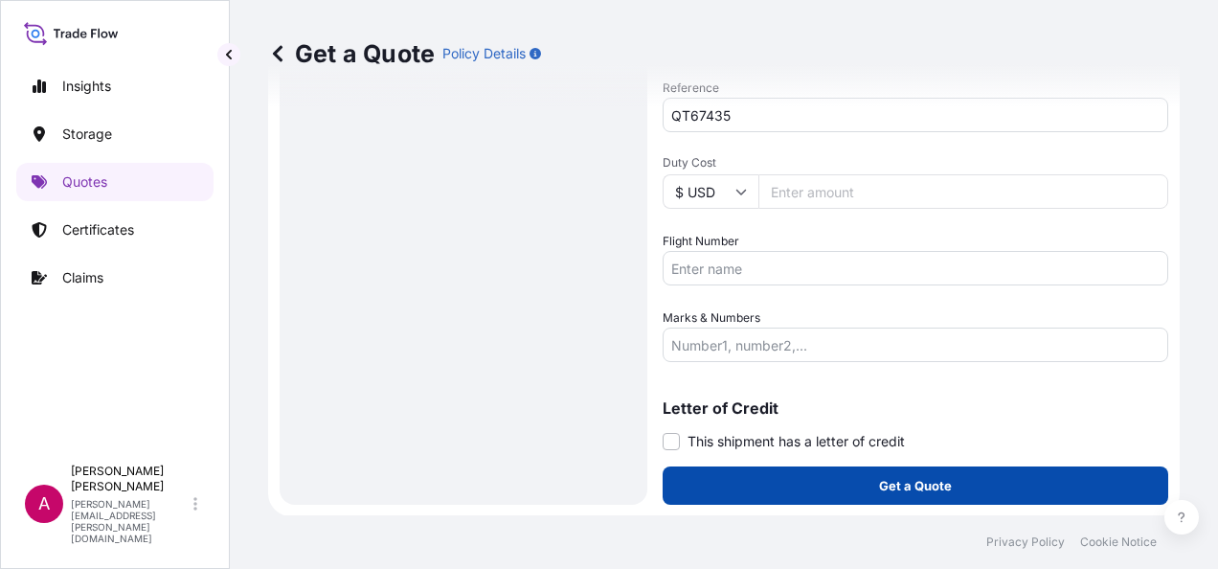
type input "AEDXB - [GEOGRAPHIC_DATA], [GEOGRAPHIC_DATA]"
click at [942, 483] on p "Get a Quote" at bounding box center [915, 485] width 73 height 19
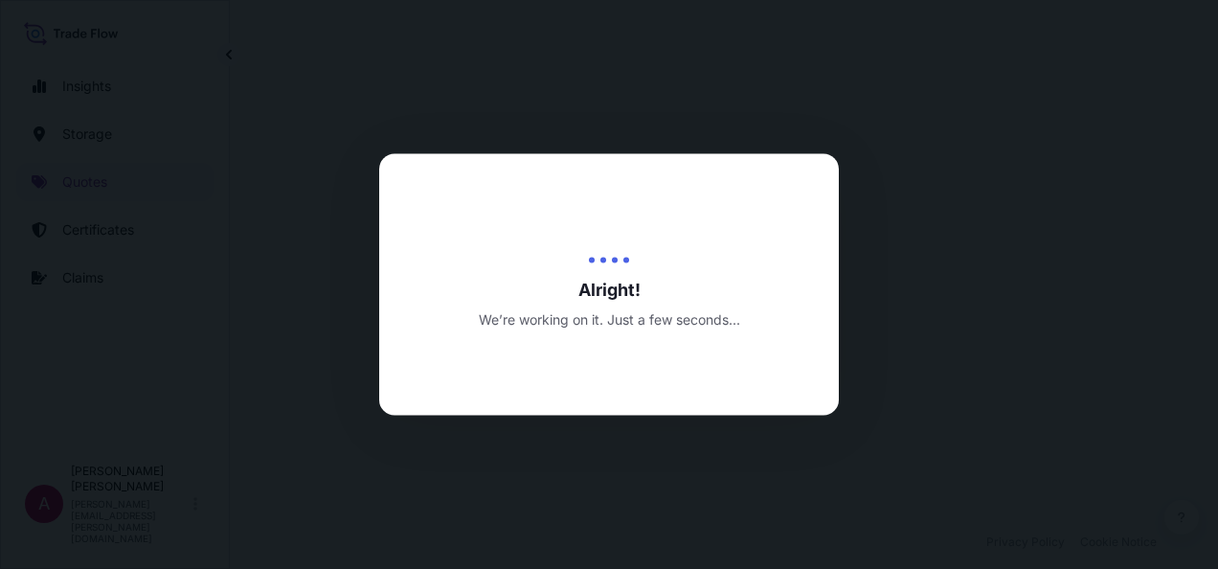
select select "Road / [GEOGRAPHIC_DATA]"
select select "Air"
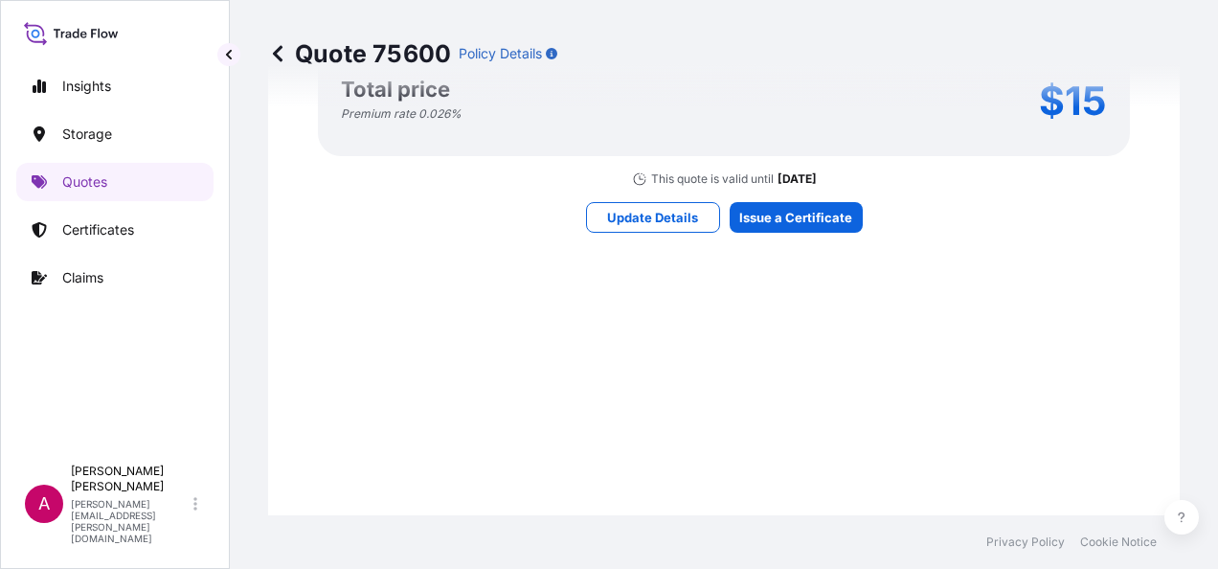
scroll to position [2237, 0]
